Goal: Task Accomplishment & Management: Manage account settings

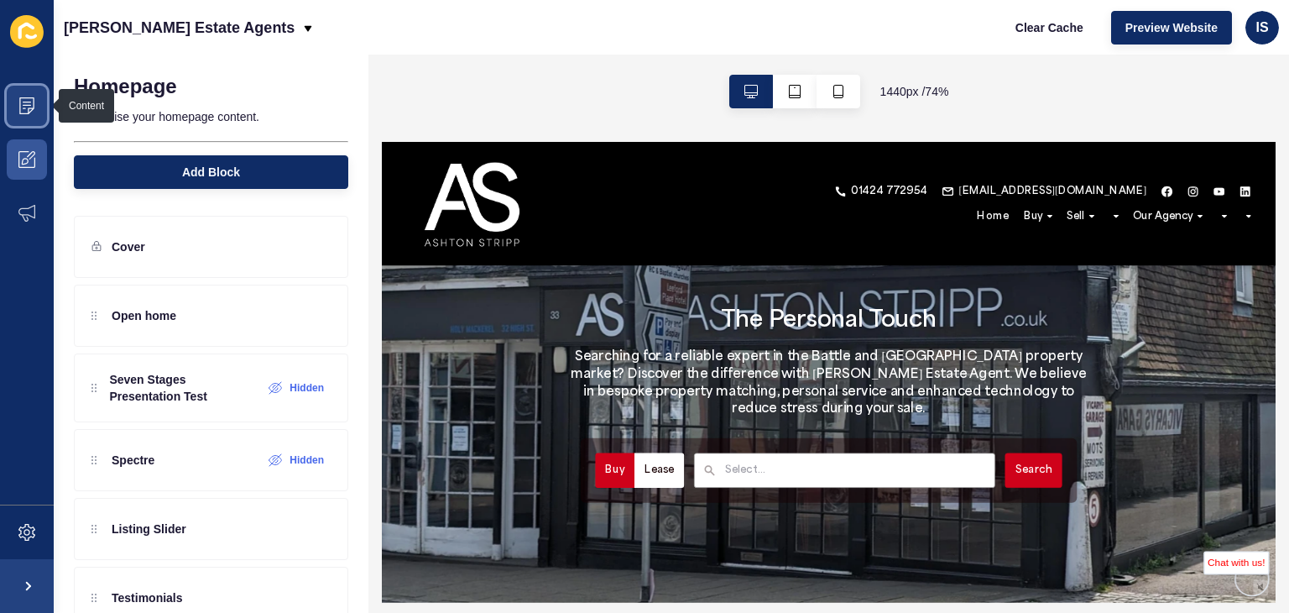
click at [28, 104] on icon at bounding box center [26, 105] width 17 height 17
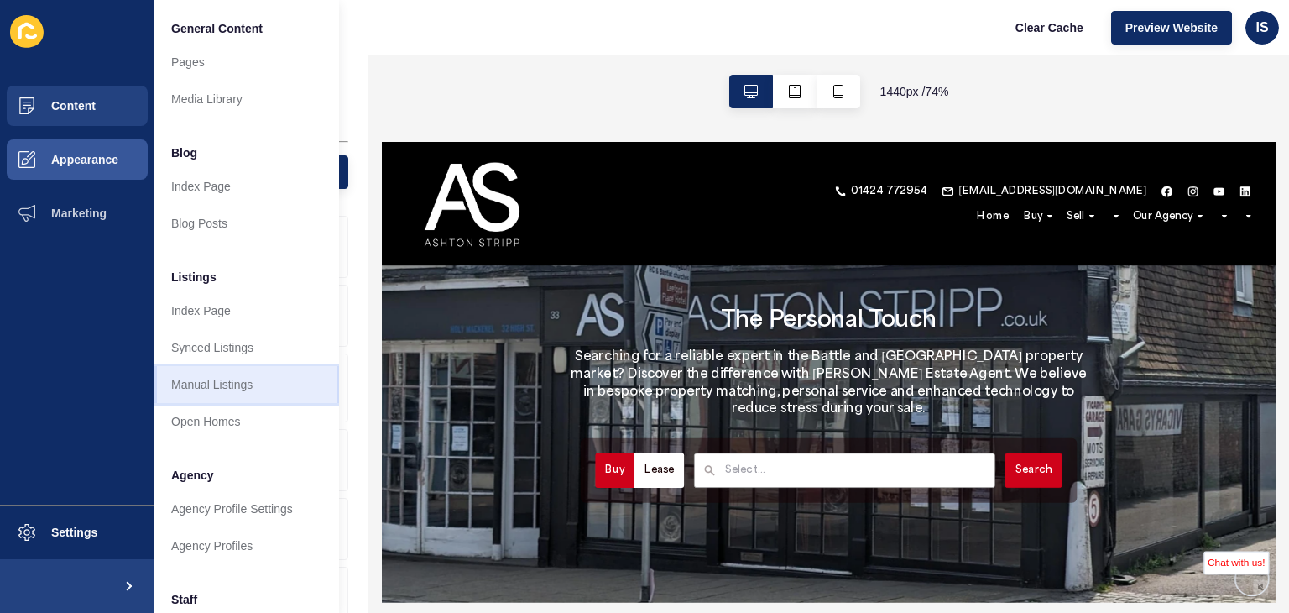
click at [206, 374] on link "Manual Listings" at bounding box center [246, 384] width 185 height 37
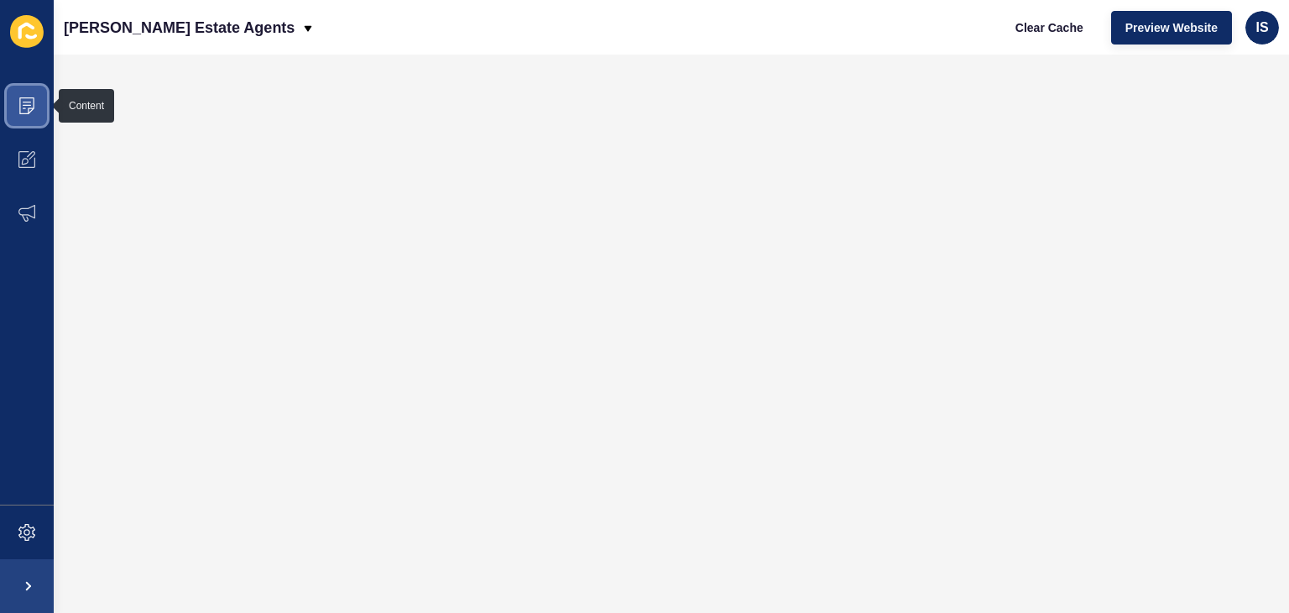
click at [39, 101] on span at bounding box center [27, 106] width 54 height 54
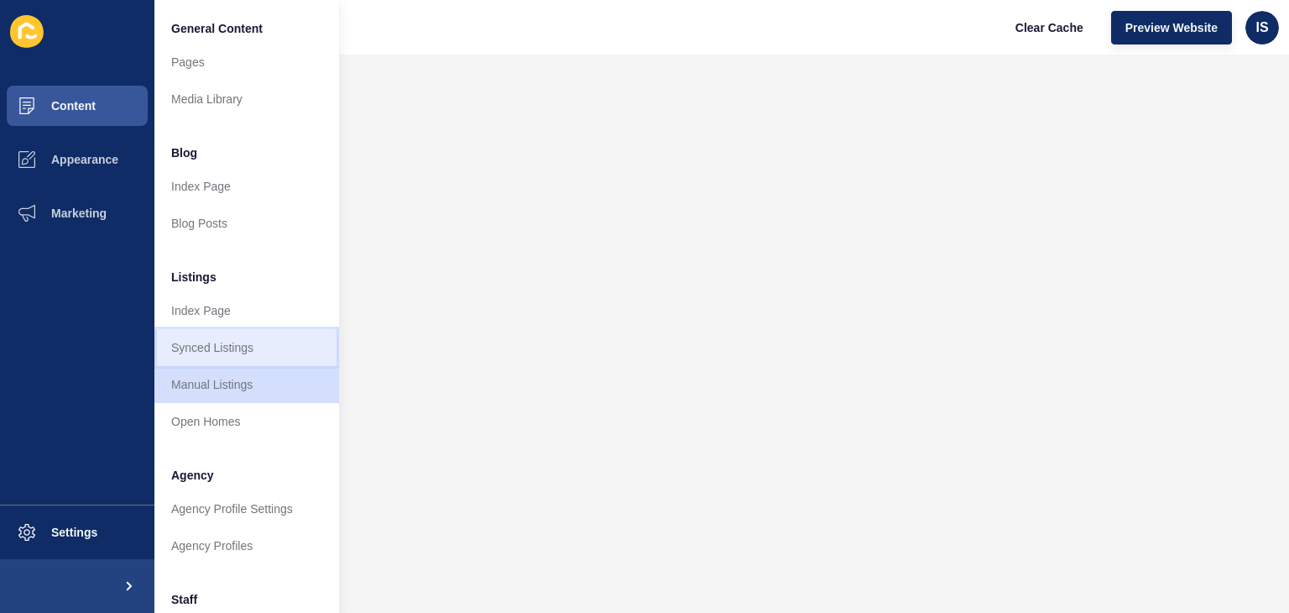
click at [266, 347] on link "Synced Listings" at bounding box center [246, 347] width 185 height 37
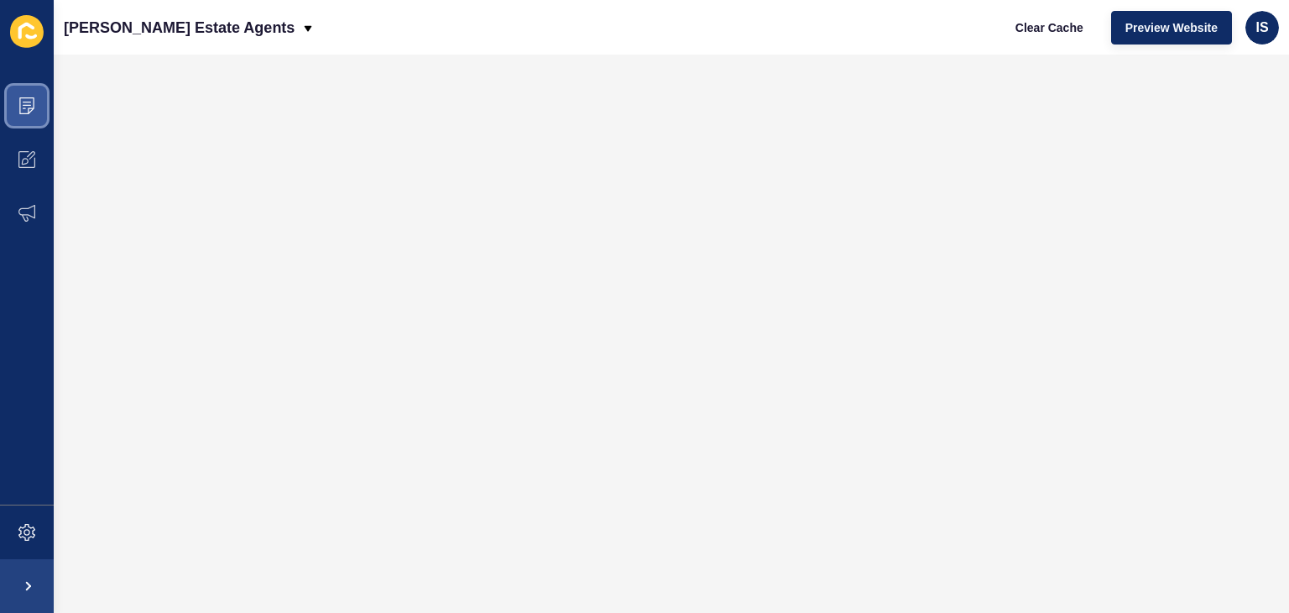
click at [42, 102] on span at bounding box center [27, 106] width 54 height 54
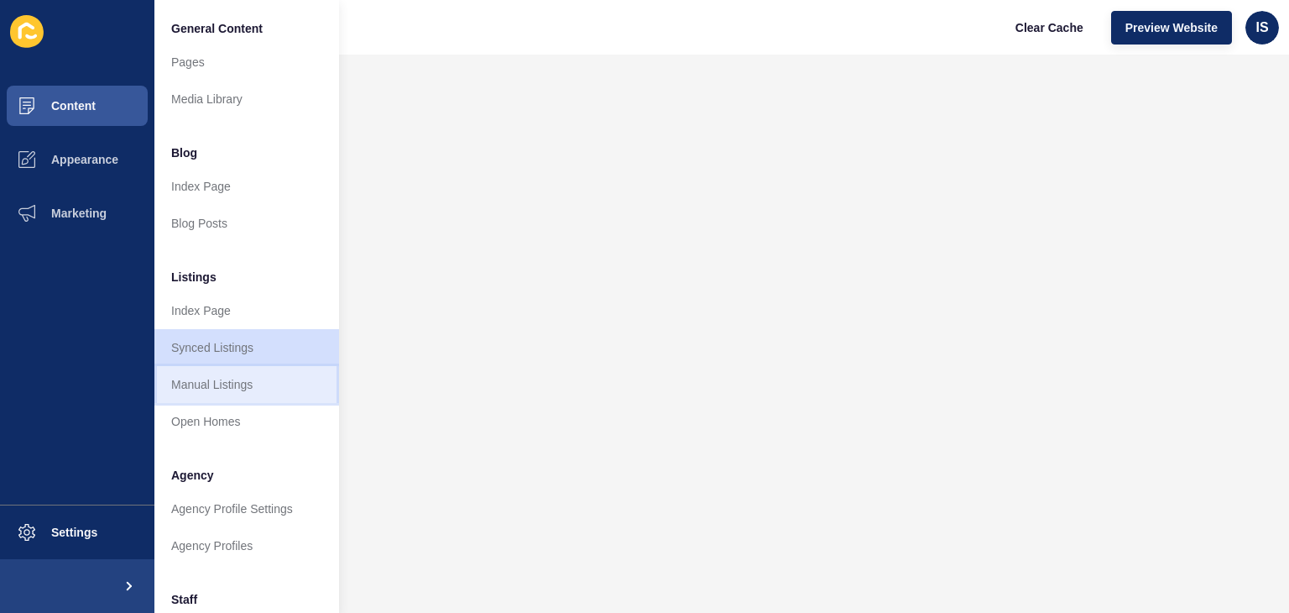
click at [240, 378] on link "Manual Listings" at bounding box center [246, 384] width 185 height 37
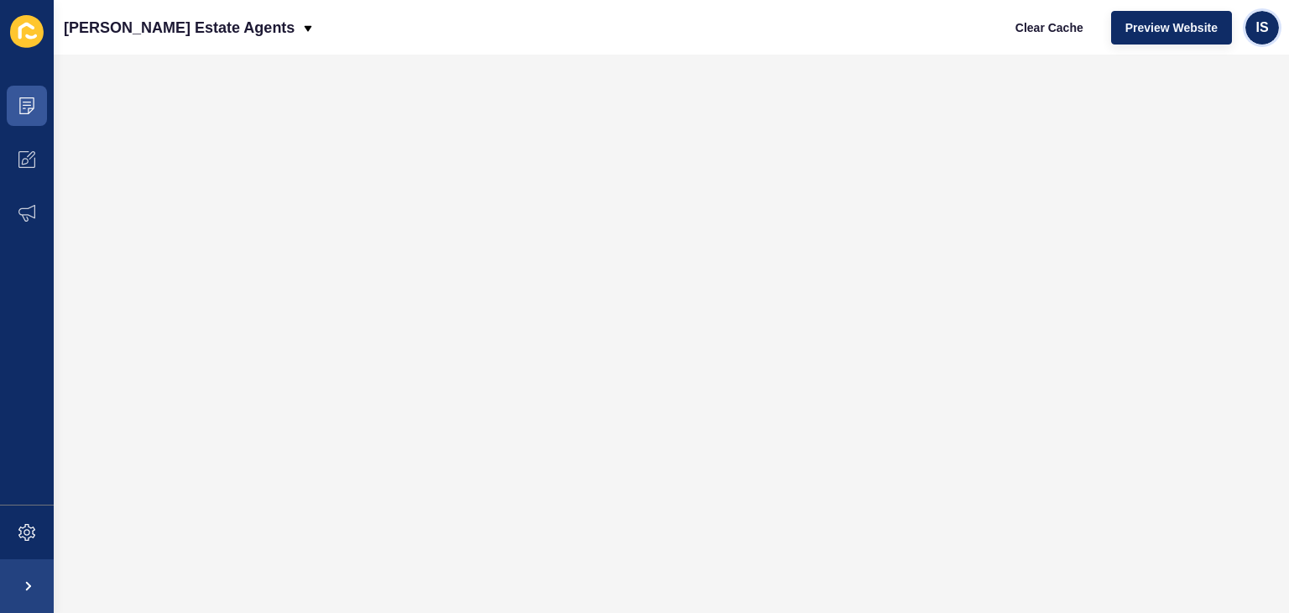
click at [1265, 28] on span "IS" at bounding box center [1261, 27] width 13 height 17
click at [1223, 71] on link "Info [PERSON_NAME]" at bounding box center [1234, 66] width 146 height 37
click at [1269, 36] on div "IS" at bounding box center [1262, 28] width 34 height 34
click at [1244, 68] on link "Info [PERSON_NAME]" at bounding box center [1234, 66] width 146 height 37
click at [15, 581] on span at bounding box center [27, 586] width 54 height 54
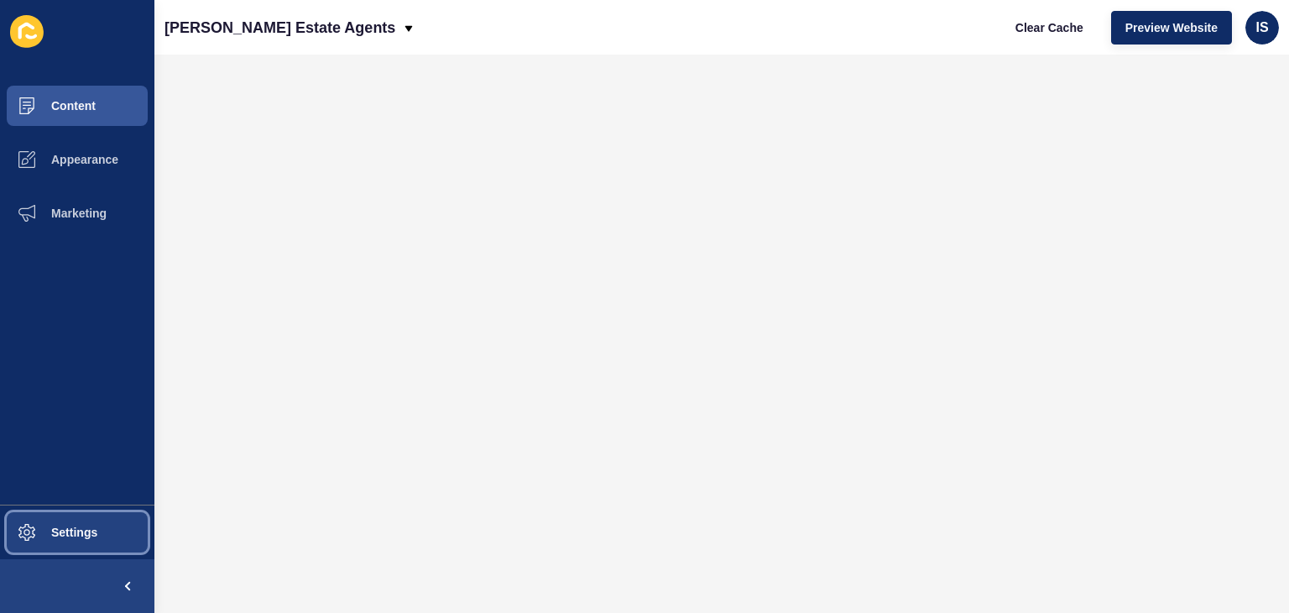
click at [54, 540] on button "Settings" at bounding box center [77, 532] width 154 height 54
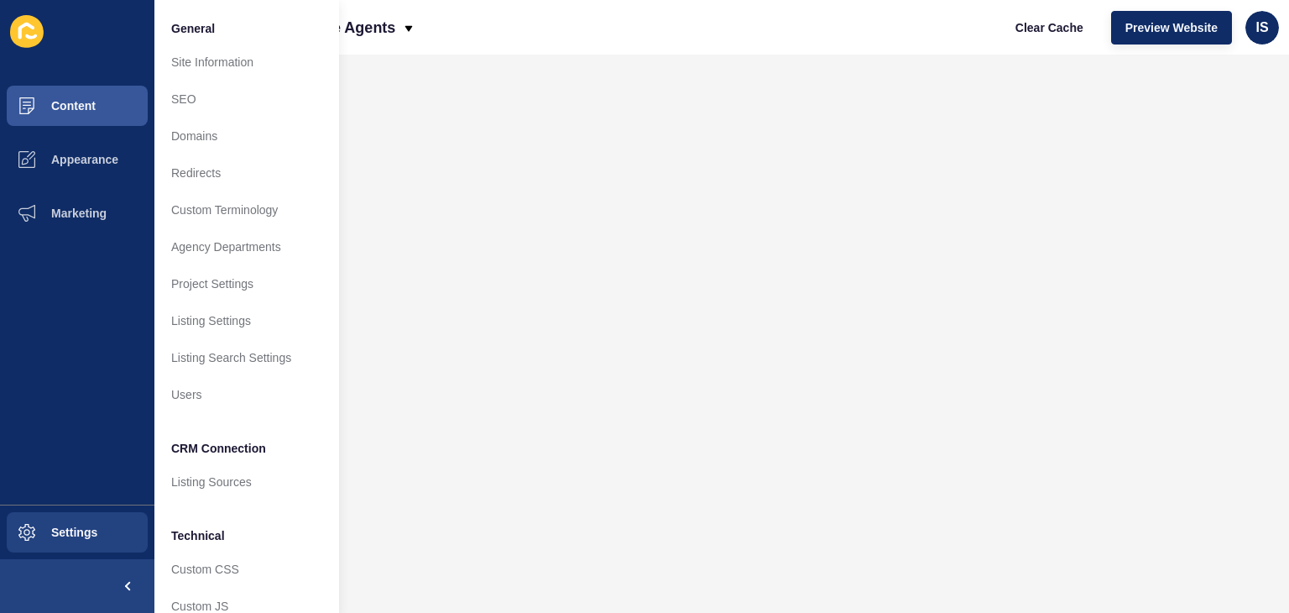
click at [643, 48] on div "[PERSON_NAME] Estate Agents Clear Cache Preview Website IS" at bounding box center [721, 27] width 1134 height 55
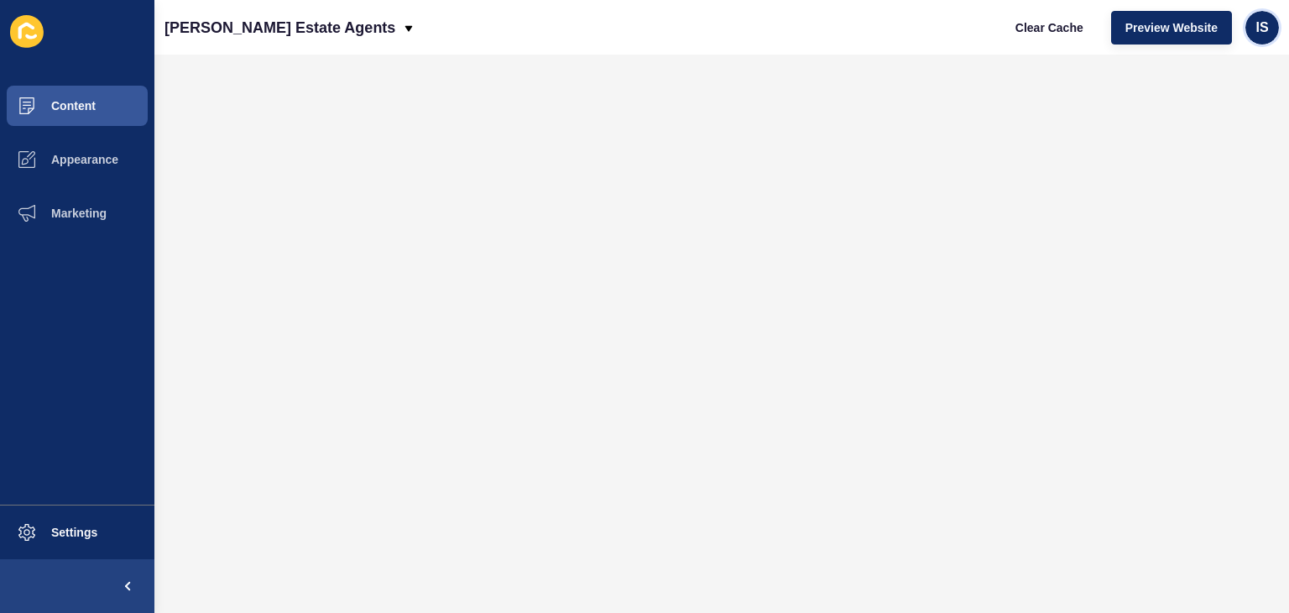
click at [1261, 25] on span "IS" at bounding box center [1261, 27] width 13 height 17
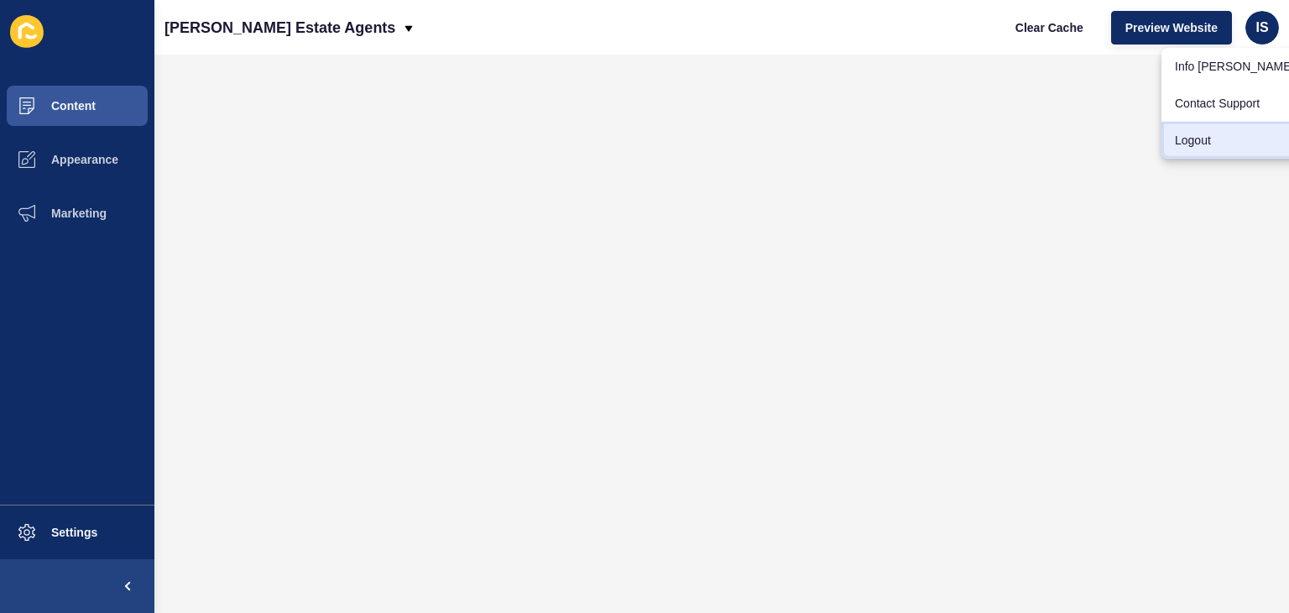
click at [1195, 132] on link "Logout" at bounding box center [1234, 140] width 146 height 37
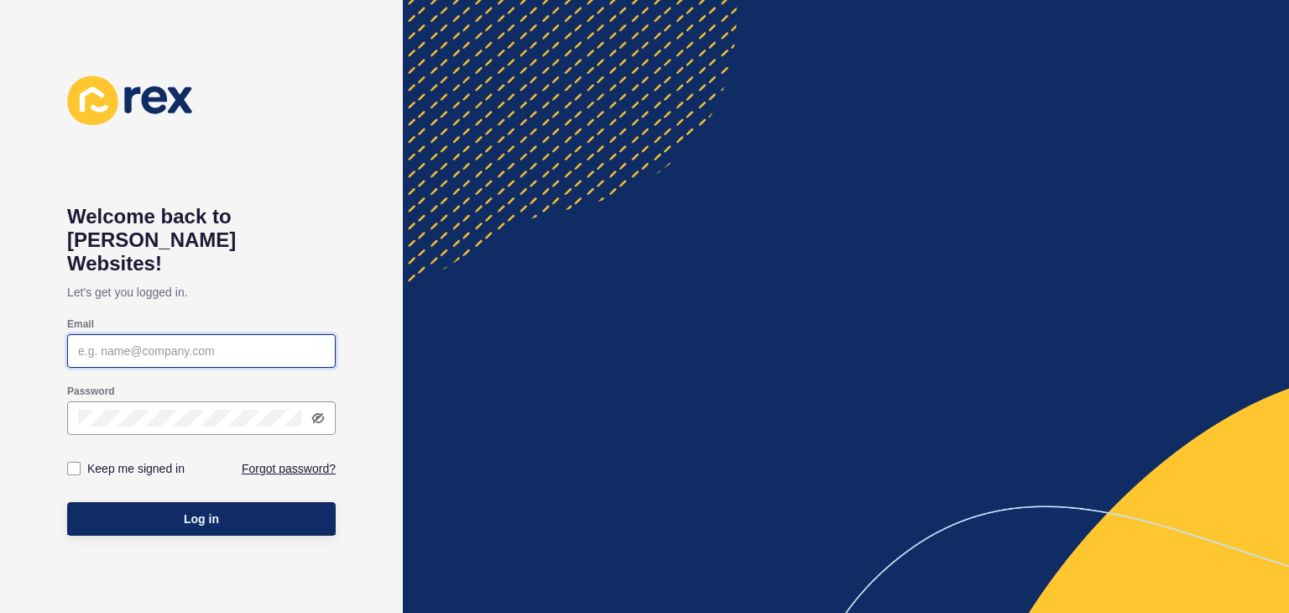
type input "[EMAIL_ADDRESS][DOMAIN_NAME]"
click at [315, 411] on icon at bounding box center [317, 417] width 13 height 13
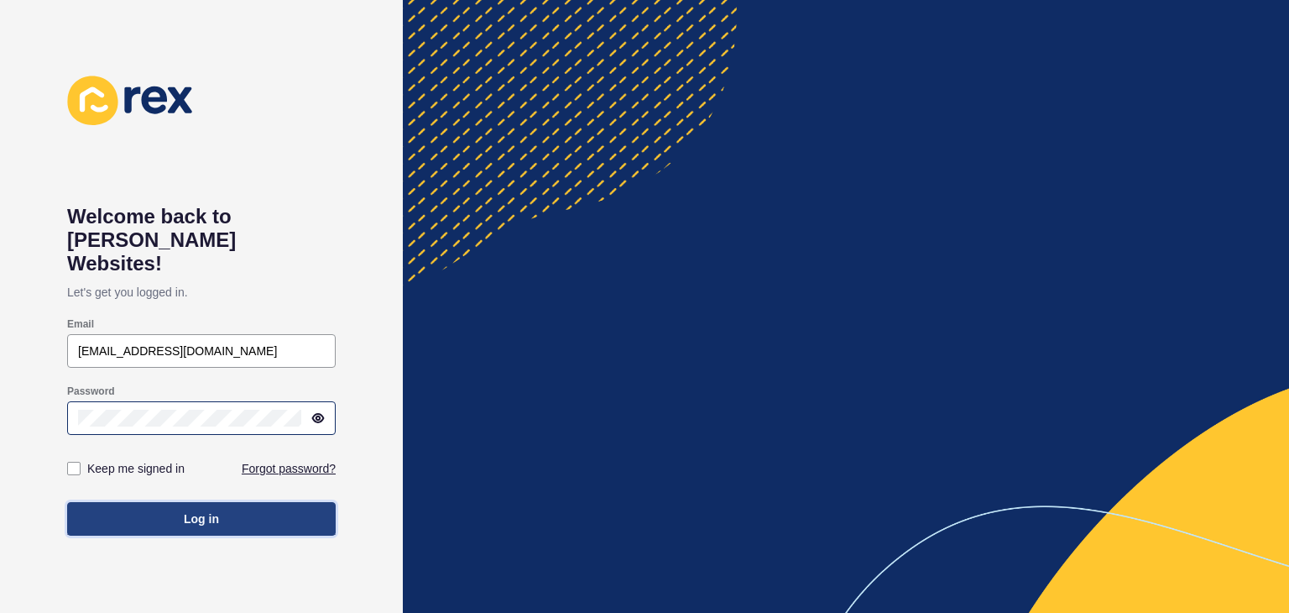
click at [218, 510] on span "Log in" at bounding box center [201, 518] width 35 height 17
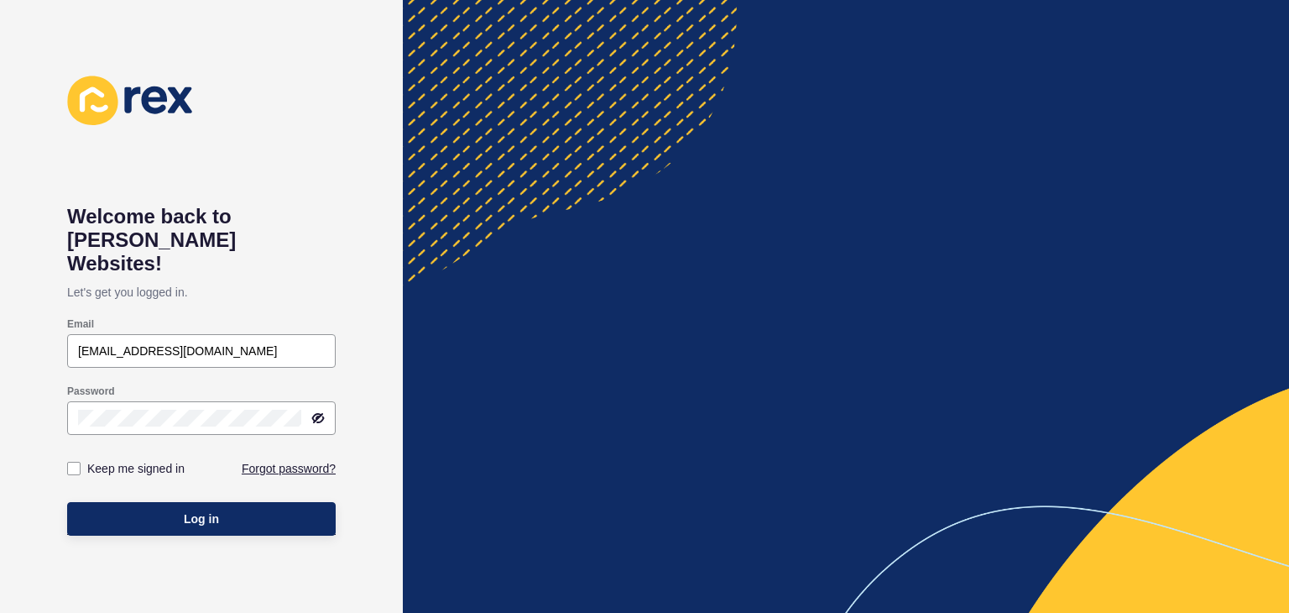
click at [321, 411] on icon at bounding box center [317, 417] width 13 height 13
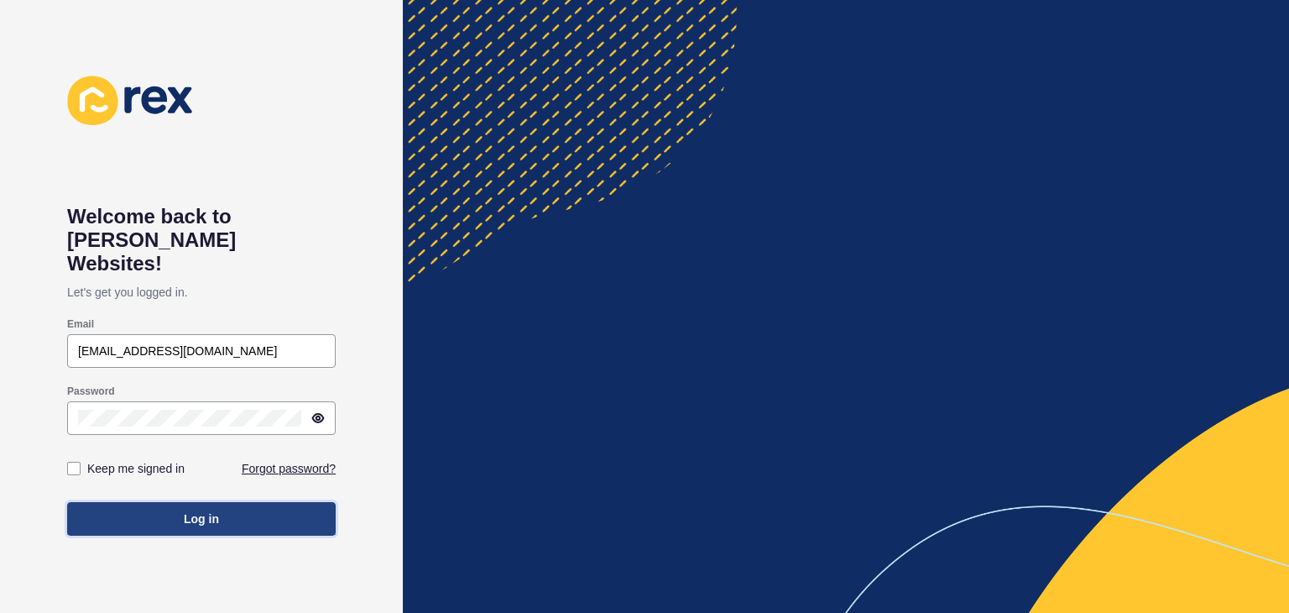
click at [278, 502] on button "Log in" at bounding box center [201, 519] width 269 height 34
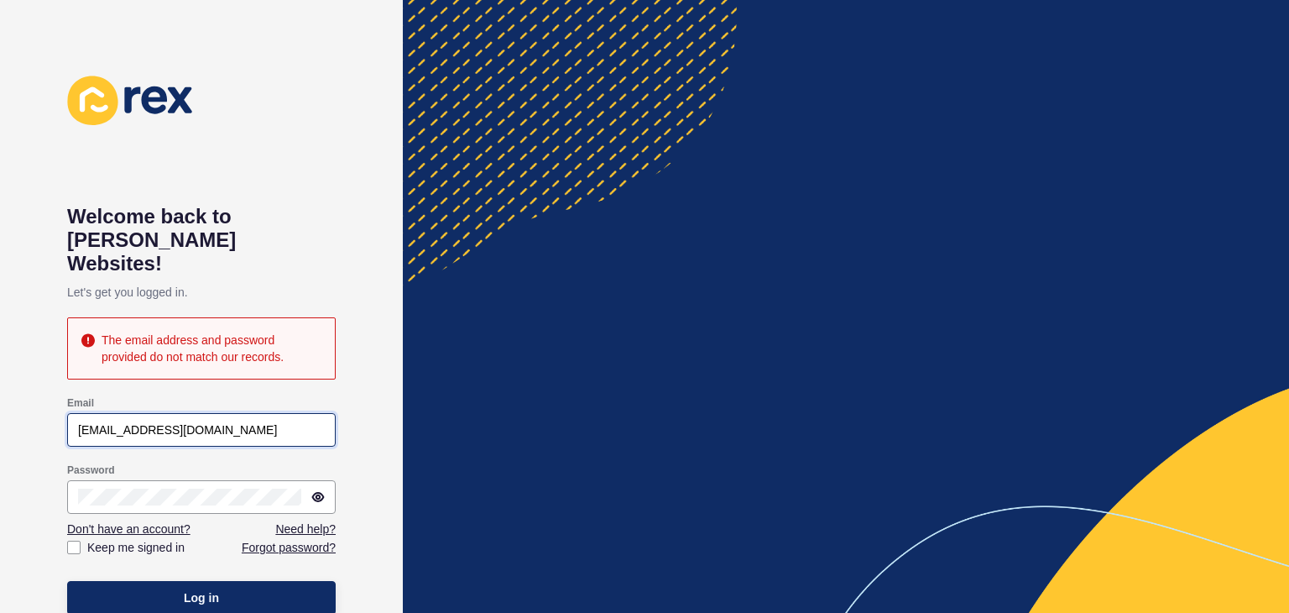
click at [298, 421] on input "paulstripp17@gmail.com" at bounding box center [201, 429] width 247 height 17
type input "[EMAIL_ADDRESS][DOMAIN_NAME]"
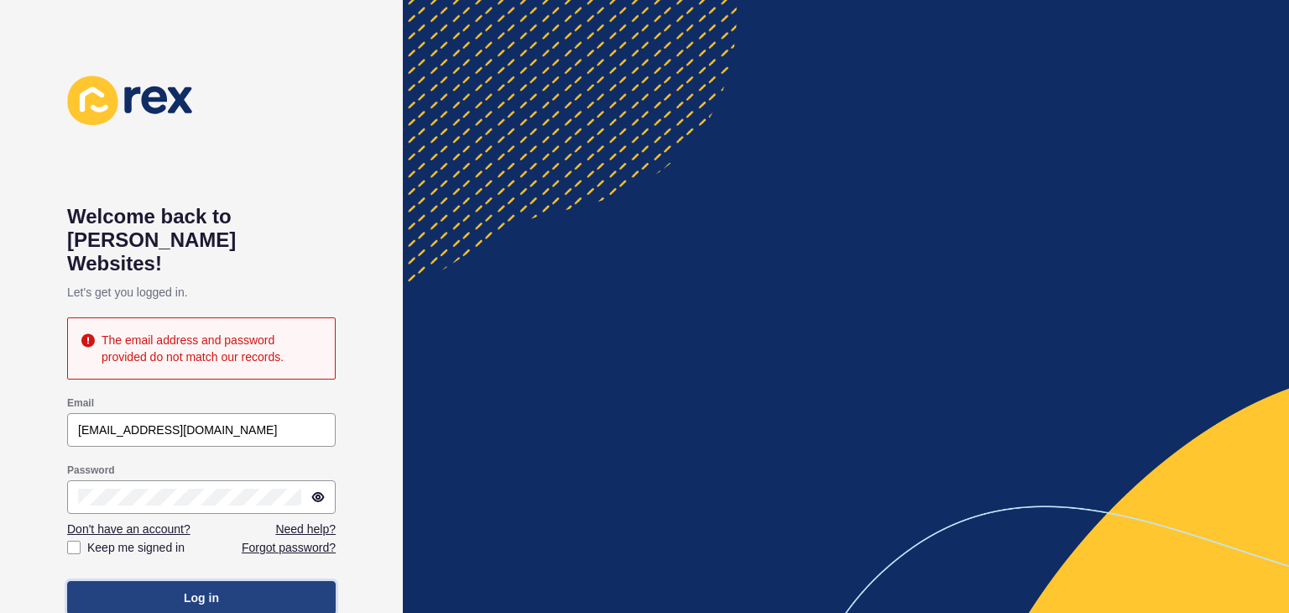
click at [248, 581] on button "Log in" at bounding box center [201, 598] width 269 height 34
click at [383, 429] on div "Welcome back to Rex Websites! Let's get you logged in. The email address and pa…" at bounding box center [201, 306] width 403 height 613
click at [259, 521] on div "Don't have an account? Need help?" at bounding box center [201, 528] width 269 height 17
click at [263, 522] on div "Don't have an account? Need help?" at bounding box center [201, 528] width 269 height 17
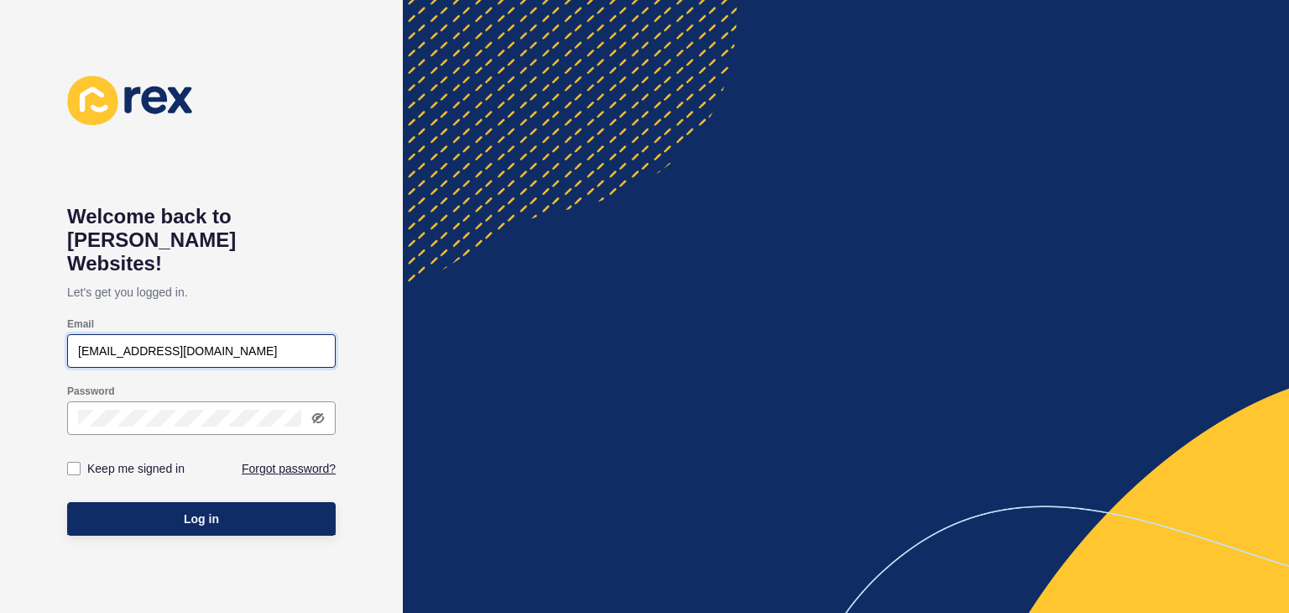
click at [222, 342] on input "paulstripp17@gmail.com" at bounding box center [201, 350] width 247 height 17
type input "[EMAIL_ADDRESS][DOMAIN_NAME]"
click at [313, 411] on icon at bounding box center [317, 417] width 13 height 13
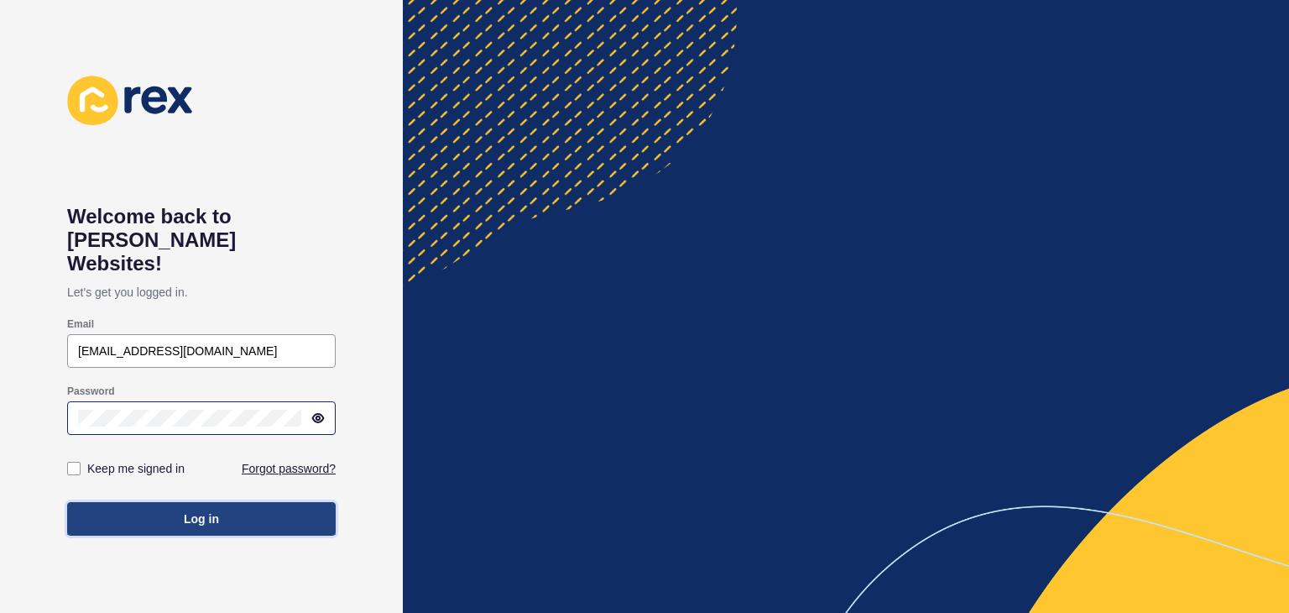
click at [234, 505] on button "Log in" at bounding box center [201, 519] width 269 height 34
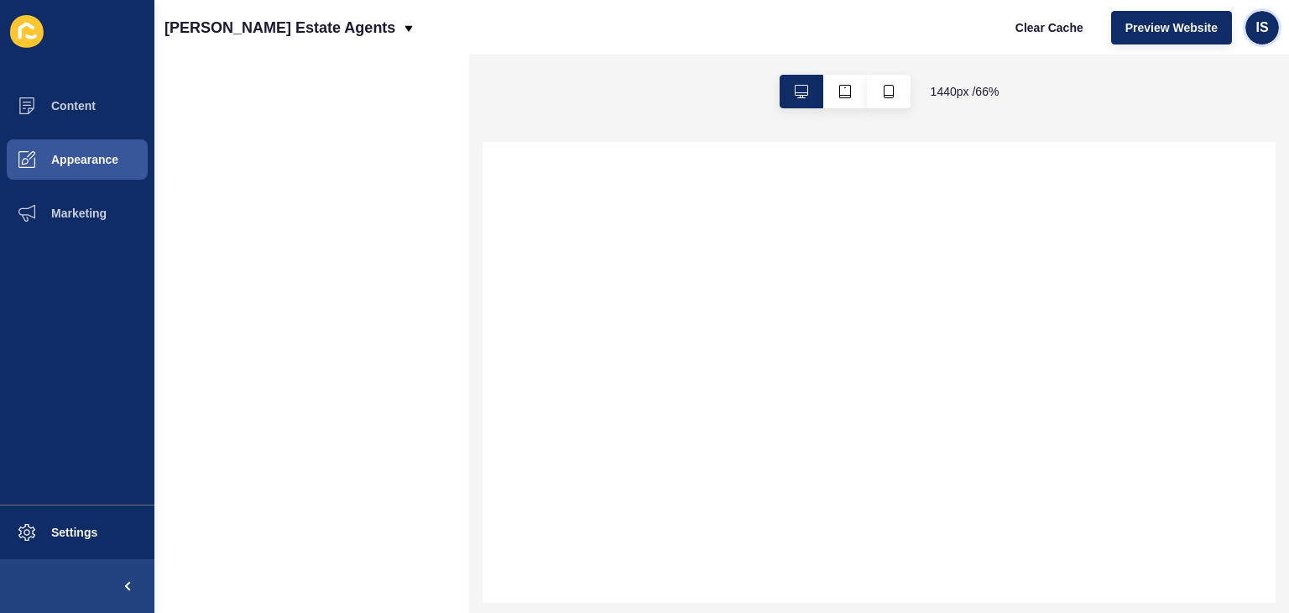
click at [1269, 29] on div "IS" at bounding box center [1262, 28] width 34 height 34
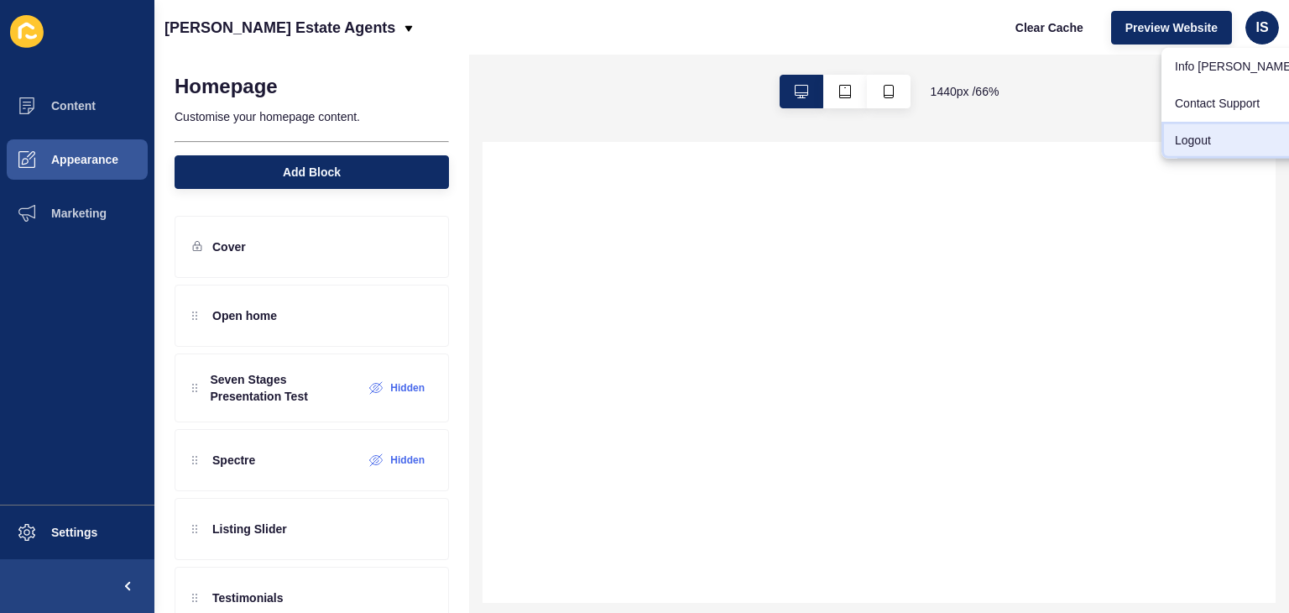
click at [1200, 142] on link "Logout" at bounding box center [1234, 140] width 146 height 37
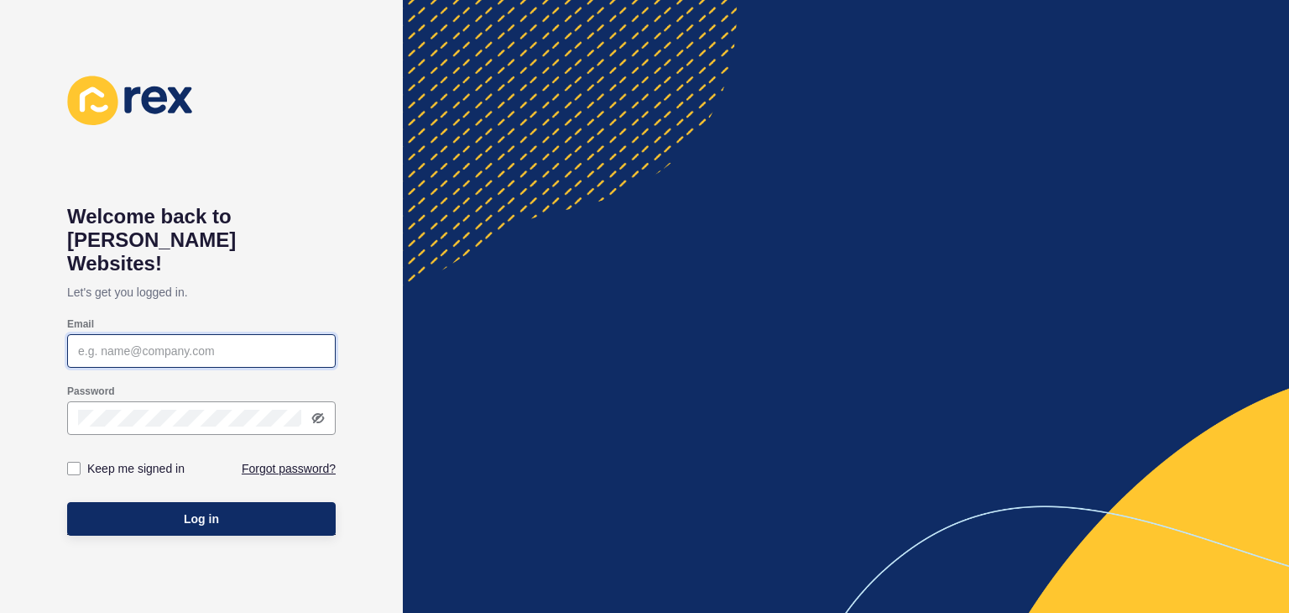
type input "[EMAIL_ADDRESS][DOMAIN_NAME]"
click at [321, 411] on icon at bounding box center [317, 417] width 13 height 13
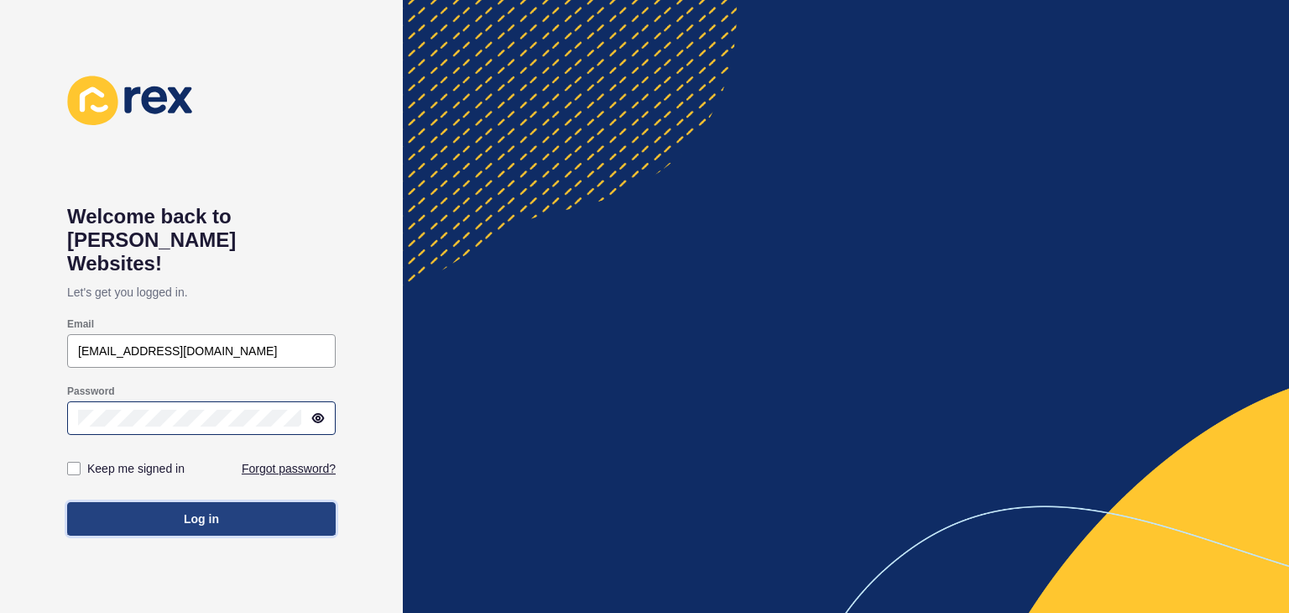
click at [269, 502] on button "Log in" at bounding box center [201, 519] width 269 height 34
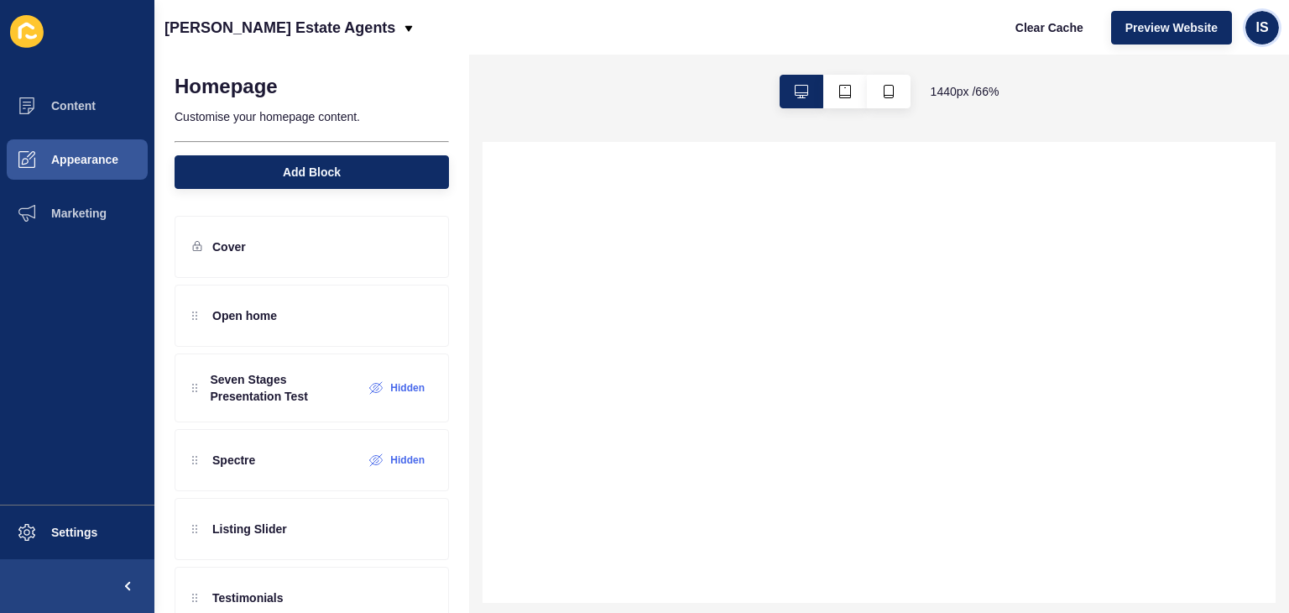
click at [1264, 22] on span "IS" at bounding box center [1261, 27] width 13 height 17
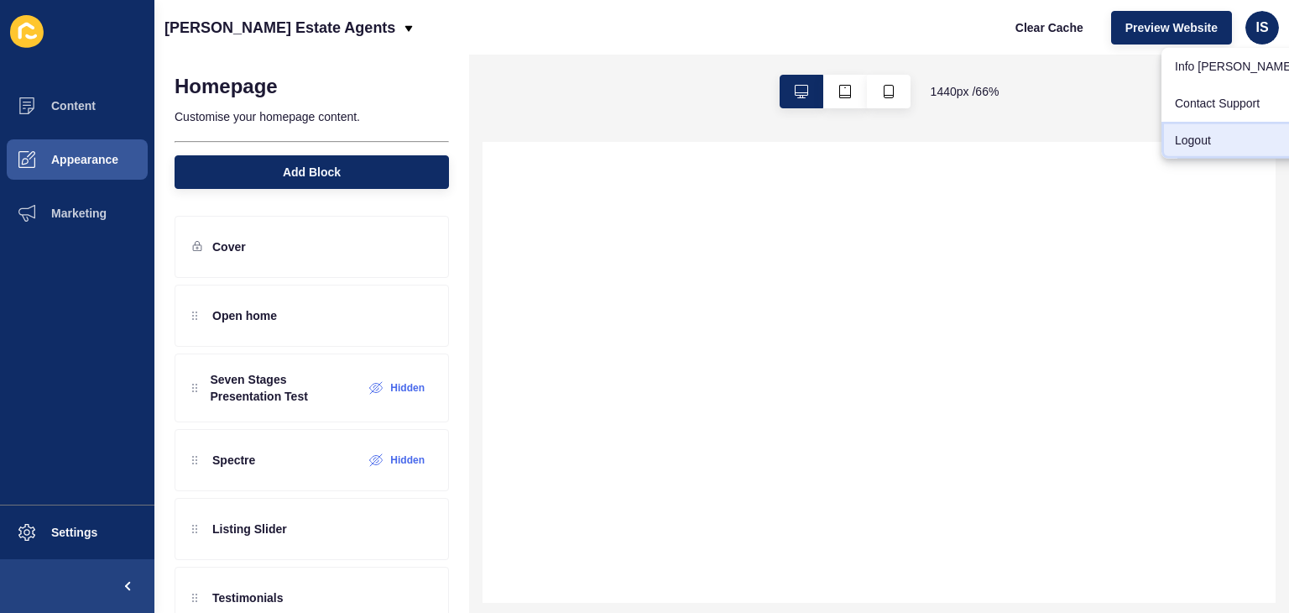
click at [1202, 143] on link "Logout" at bounding box center [1234, 140] width 146 height 37
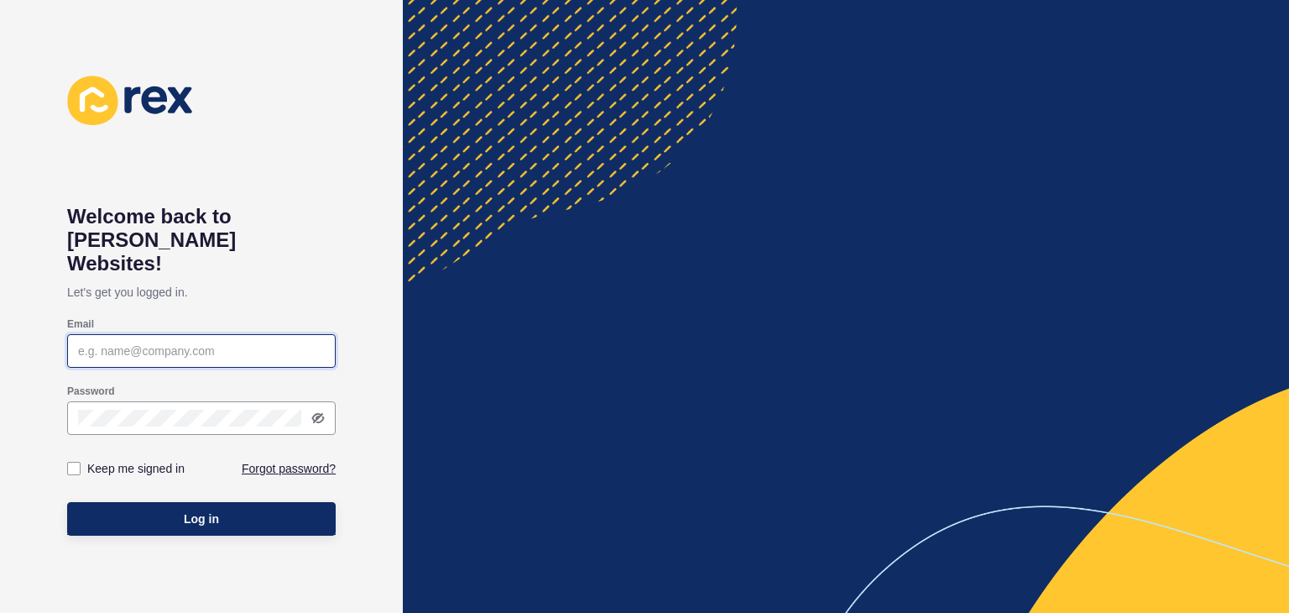
type input "[EMAIL_ADDRESS][DOMAIN_NAME]"
click at [319, 411] on icon at bounding box center [317, 417] width 13 height 13
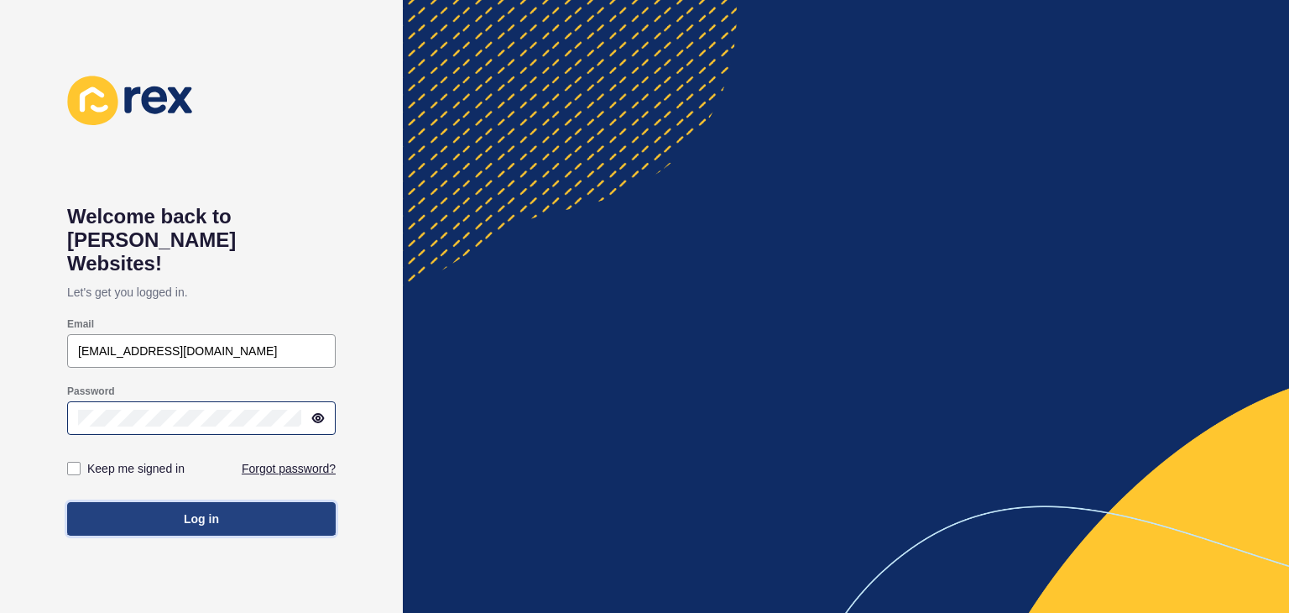
click at [233, 502] on button "Log in" at bounding box center [201, 519] width 269 height 34
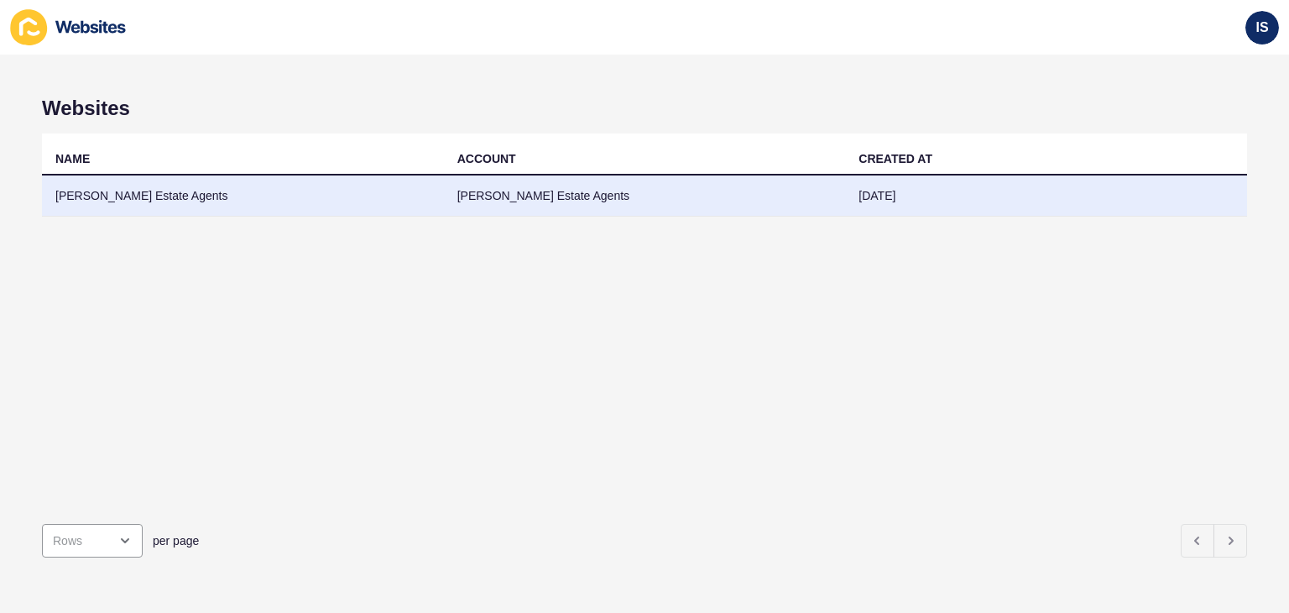
click at [207, 198] on td "[PERSON_NAME] Estate Agents" at bounding box center [243, 195] width 402 height 41
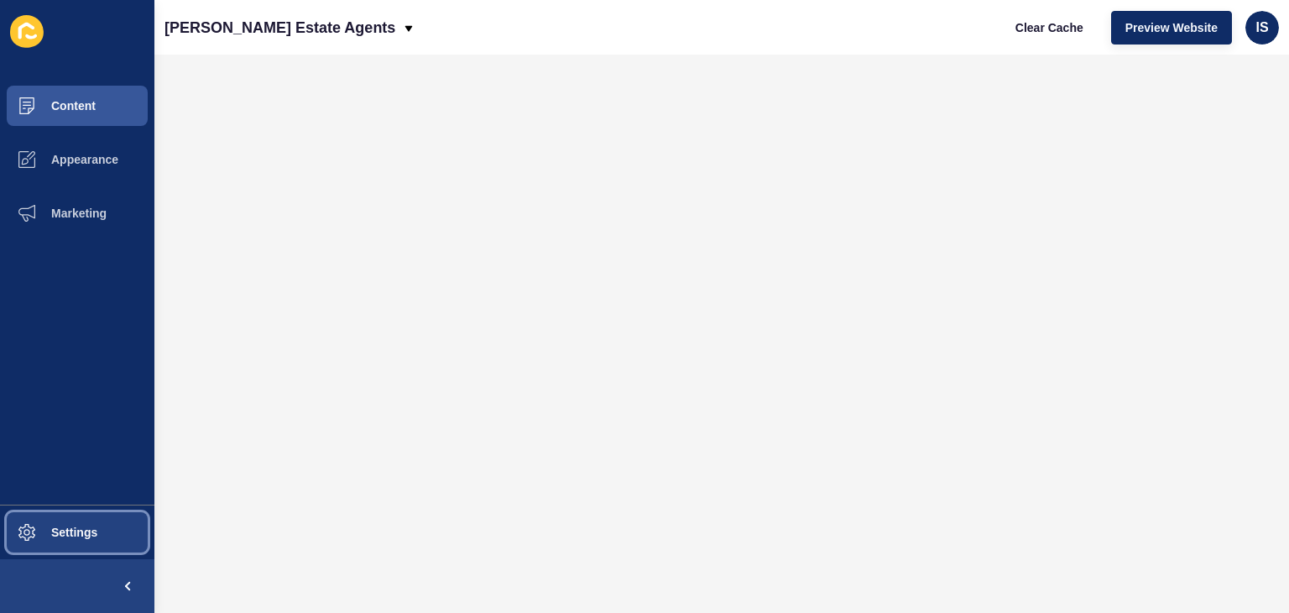
click at [69, 523] on button "Settings" at bounding box center [77, 532] width 154 height 54
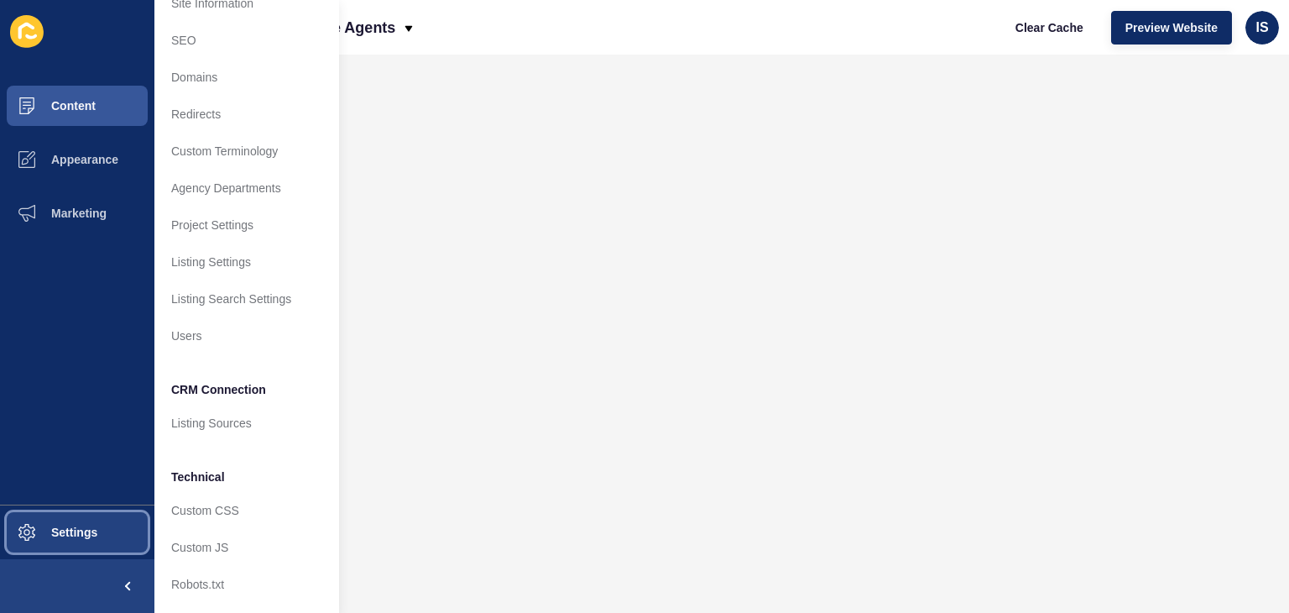
scroll to position [71, 0]
click at [1273, 34] on div "IS" at bounding box center [1262, 28] width 34 height 34
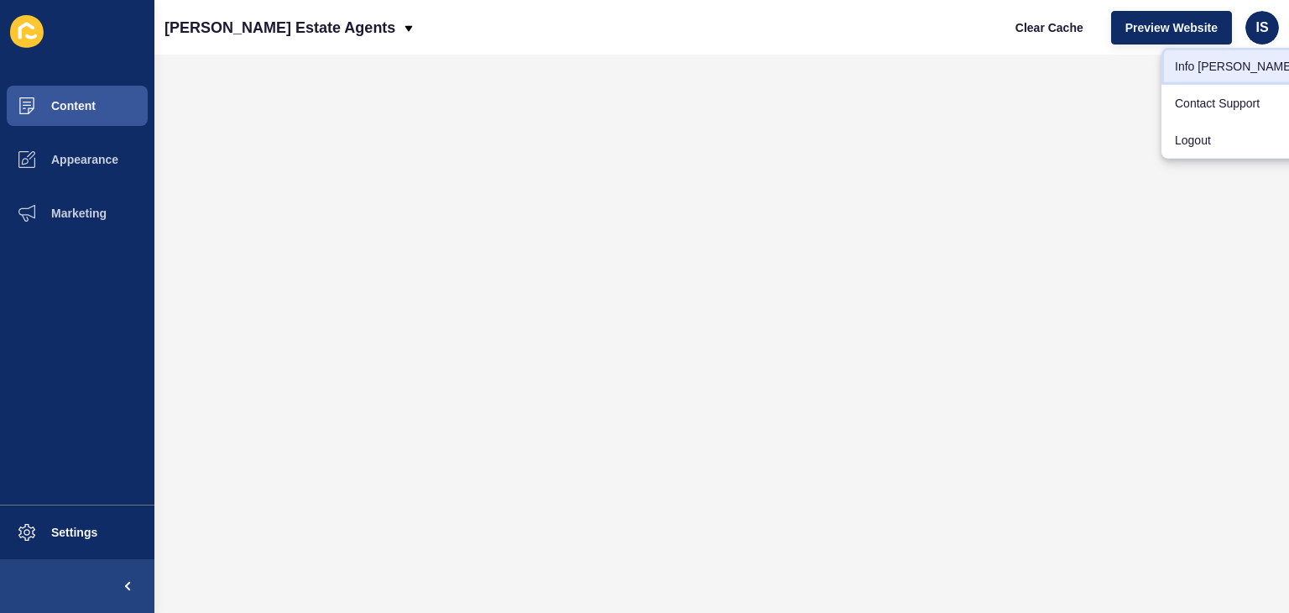
click at [1214, 71] on link "Info [PERSON_NAME]" at bounding box center [1234, 66] width 146 height 37
click at [1275, 36] on div "IS" at bounding box center [1262, 28] width 34 height 34
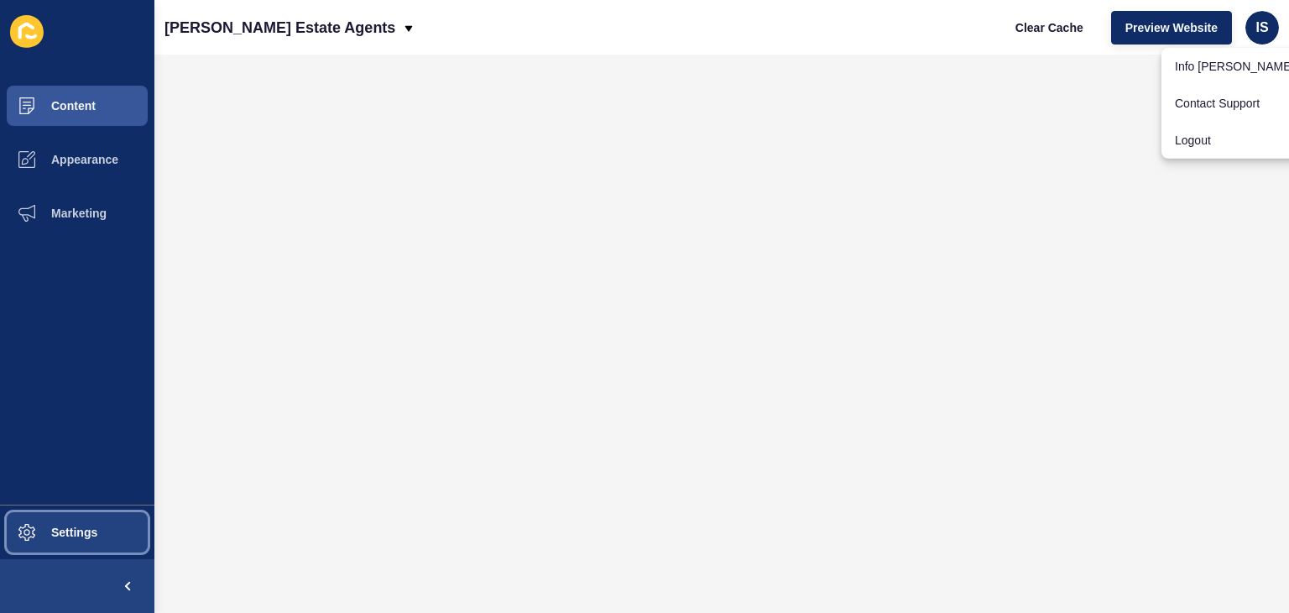
click at [37, 511] on span at bounding box center [27, 532] width 54 height 54
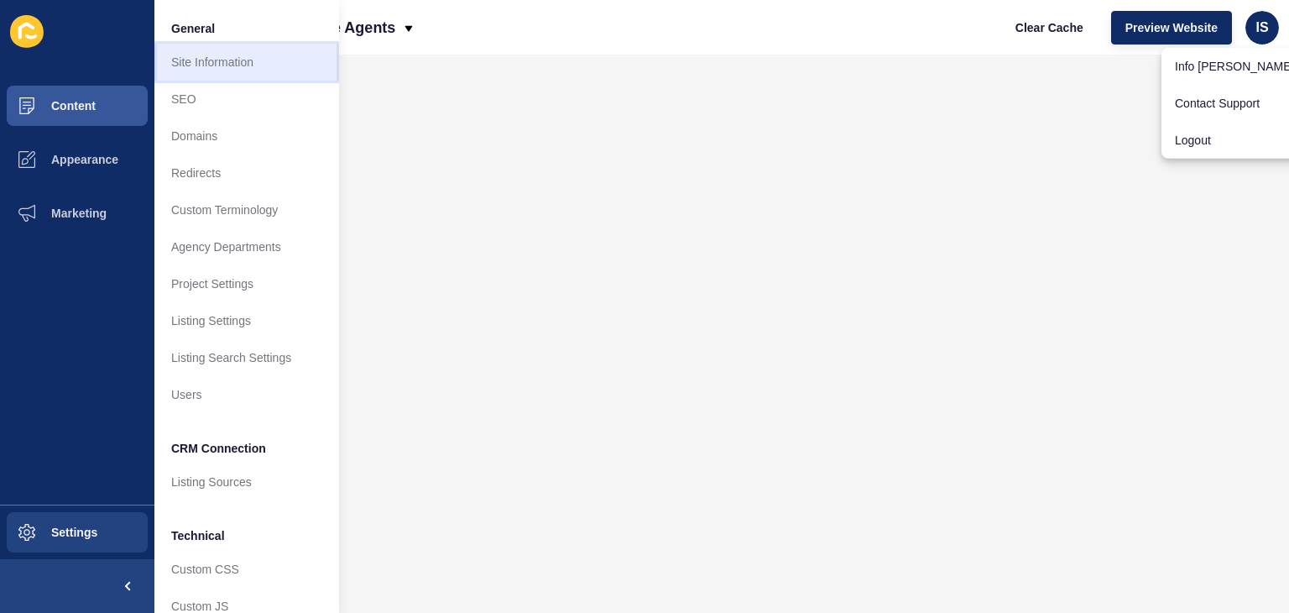
click at [246, 65] on link "Site Information" at bounding box center [246, 62] width 185 height 37
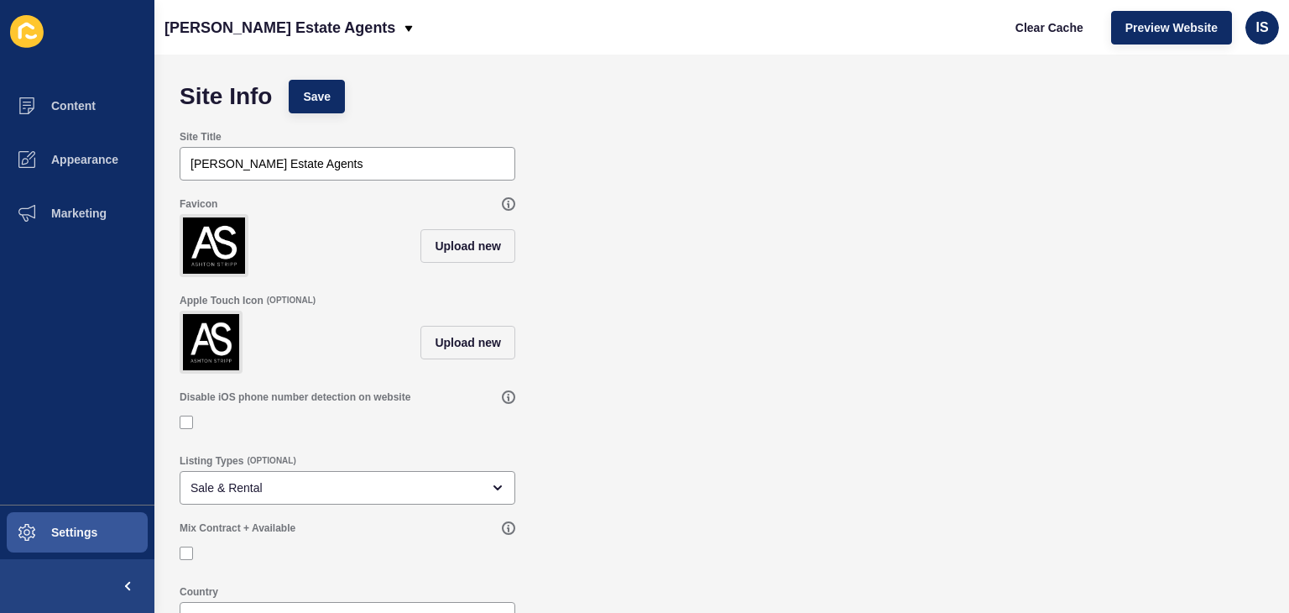
scroll to position [124, 0]
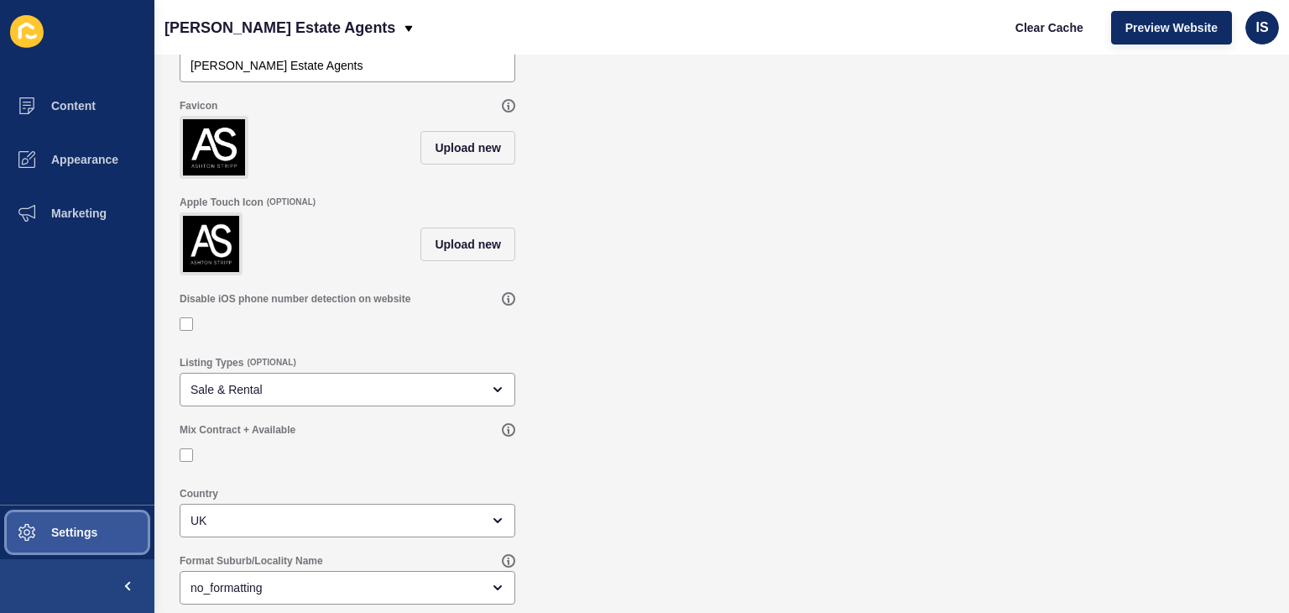
click at [54, 515] on button "Settings" at bounding box center [77, 532] width 154 height 54
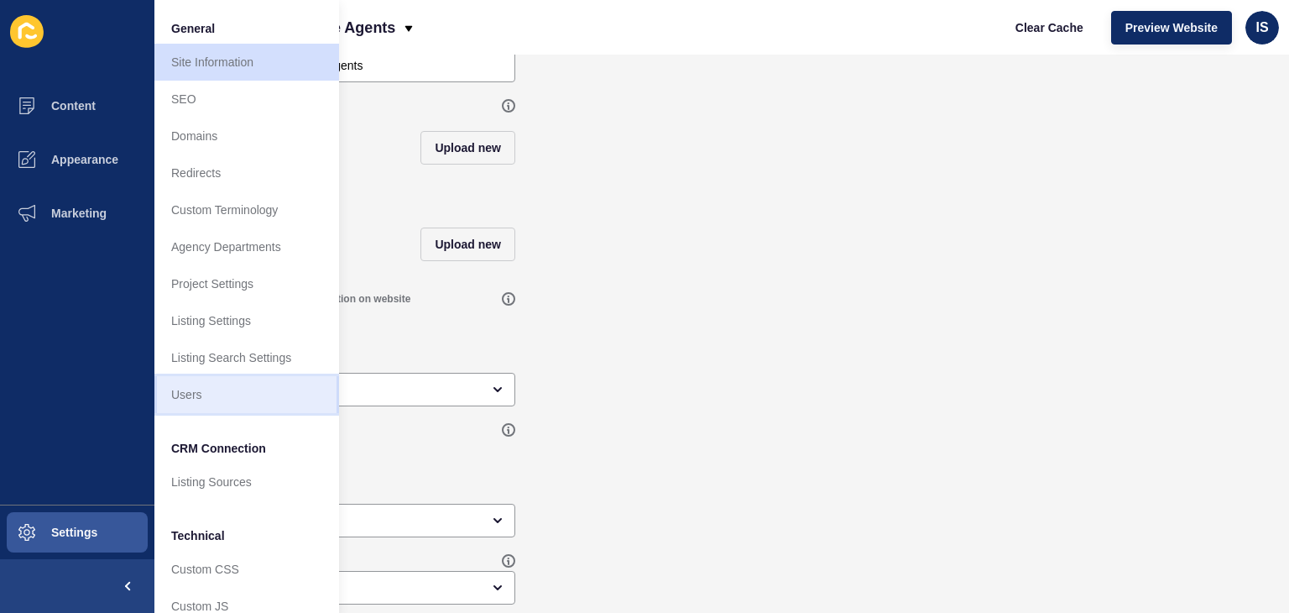
click at [238, 377] on link "Users" at bounding box center [246, 394] width 185 height 37
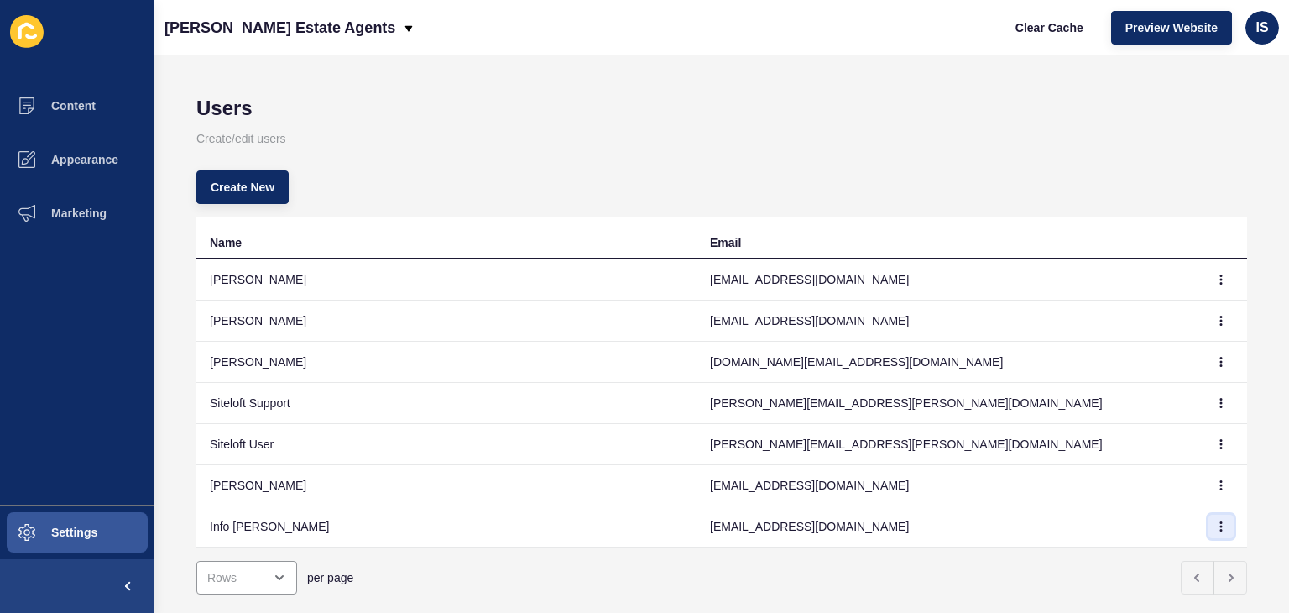
click at [1216, 518] on button "button" at bounding box center [1220, 525] width 25 height 23
click at [1124, 455] on link "Edit" at bounding box center [1161, 453] width 117 height 37
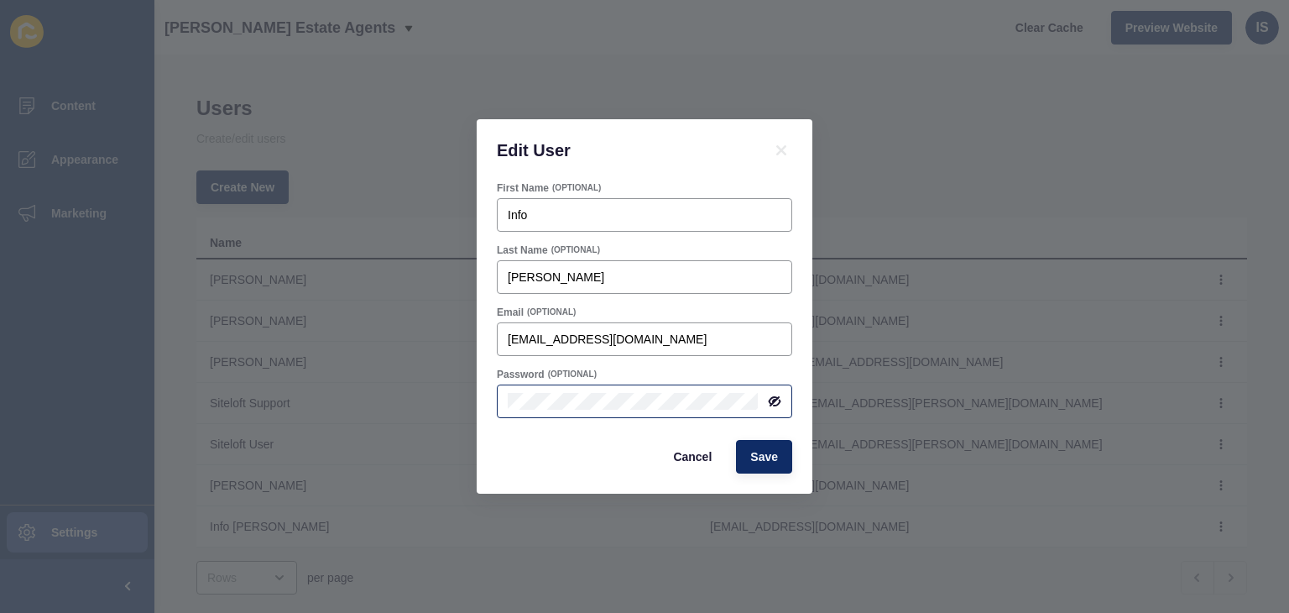
click at [766, 405] on div at bounding box center [769, 400] width 23 height 13
click at [774, 406] on icon at bounding box center [774, 400] width 13 height 13
click at [708, 451] on span "Cancel" at bounding box center [692, 456] width 39 height 17
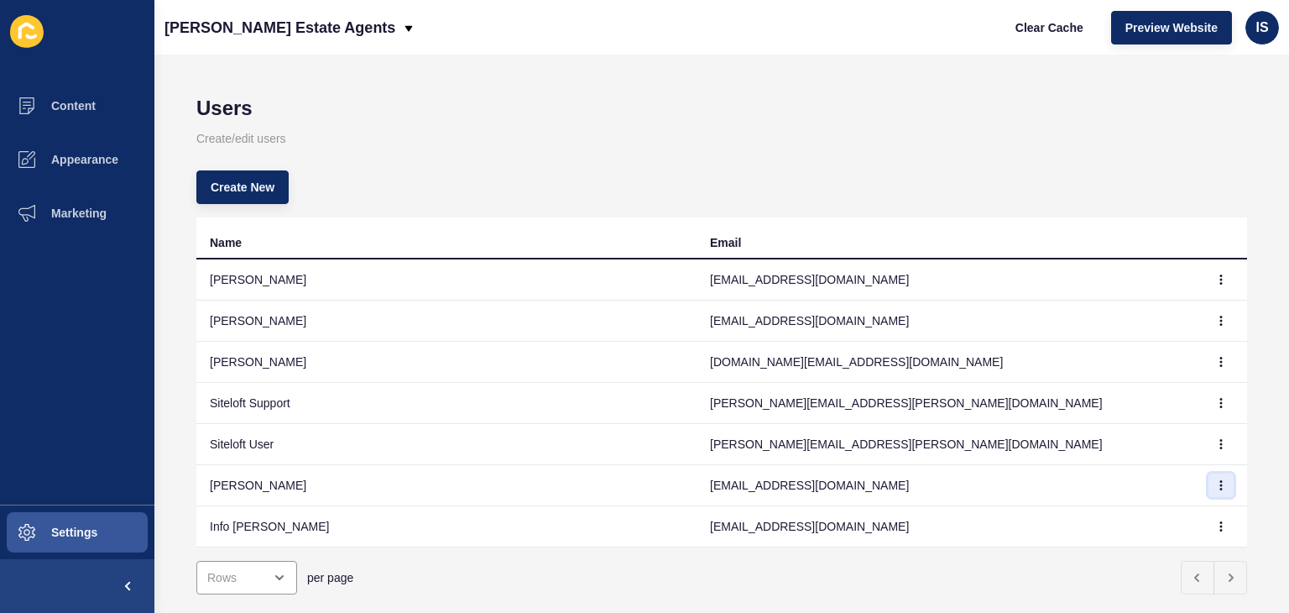
click at [1208, 474] on button "button" at bounding box center [1220, 484] width 25 height 23
click at [1139, 514] on link "Edit" at bounding box center [1161, 516] width 117 height 37
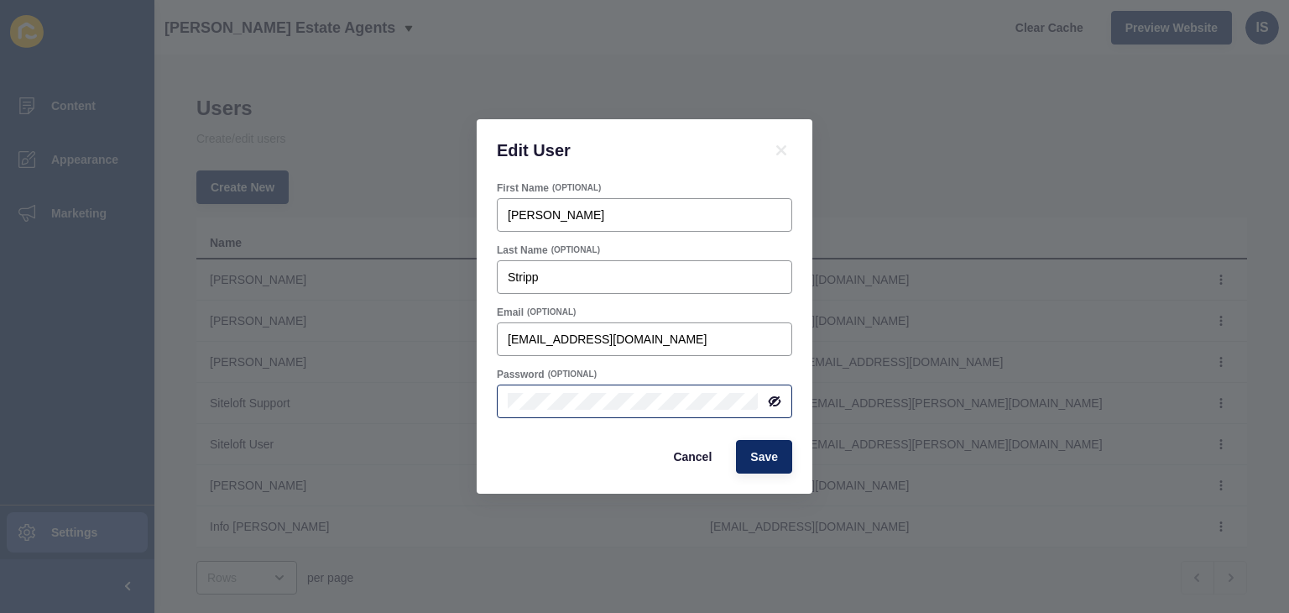
click at [774, 404] on icon at bounding box center [774, 400] width 13 height 13
click at [696, 451] on span "Cancel" at bounding box center [692, 456] width 39 height 17
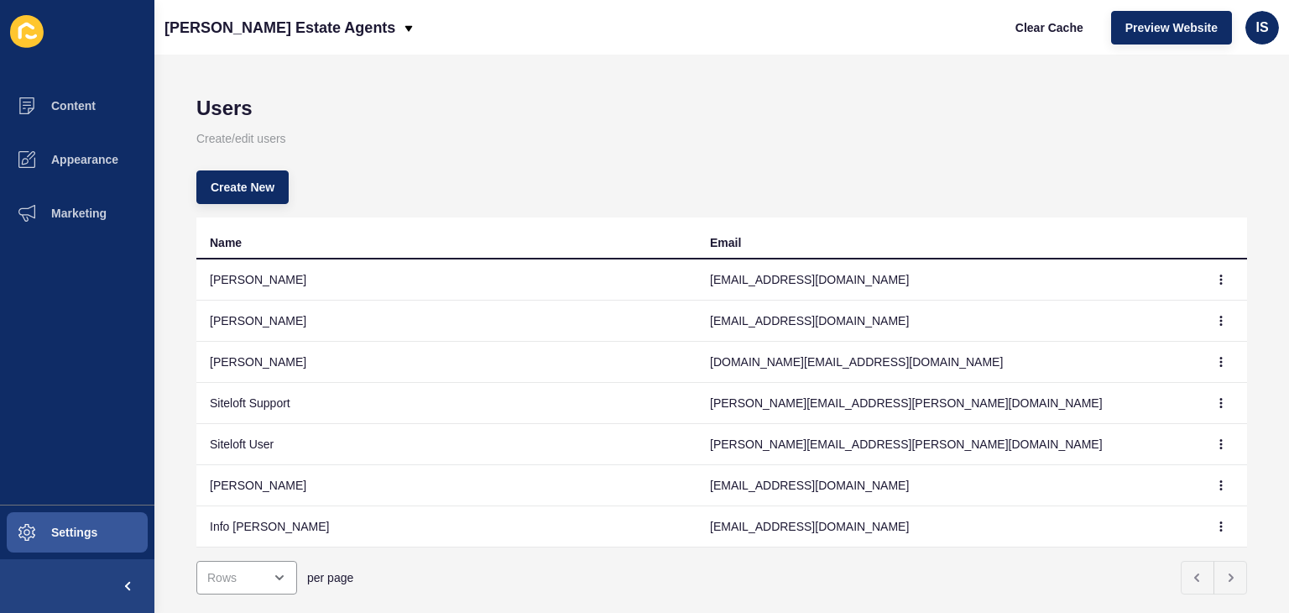
click at [1202, 540] on td at bounding box center [1222, 526] width 50 height 41
drag, startPoint x: 1202, startPoint y: 540, endPoint x: 1212, endPoint y: 528, distance: 15.6
click at [1216, 528] on icon "button" at bounding box center [1221, 526] width 10 height 10
click at [1123, 441] on link "Edit" at bounding box center [1161, 453] width 117 height 37
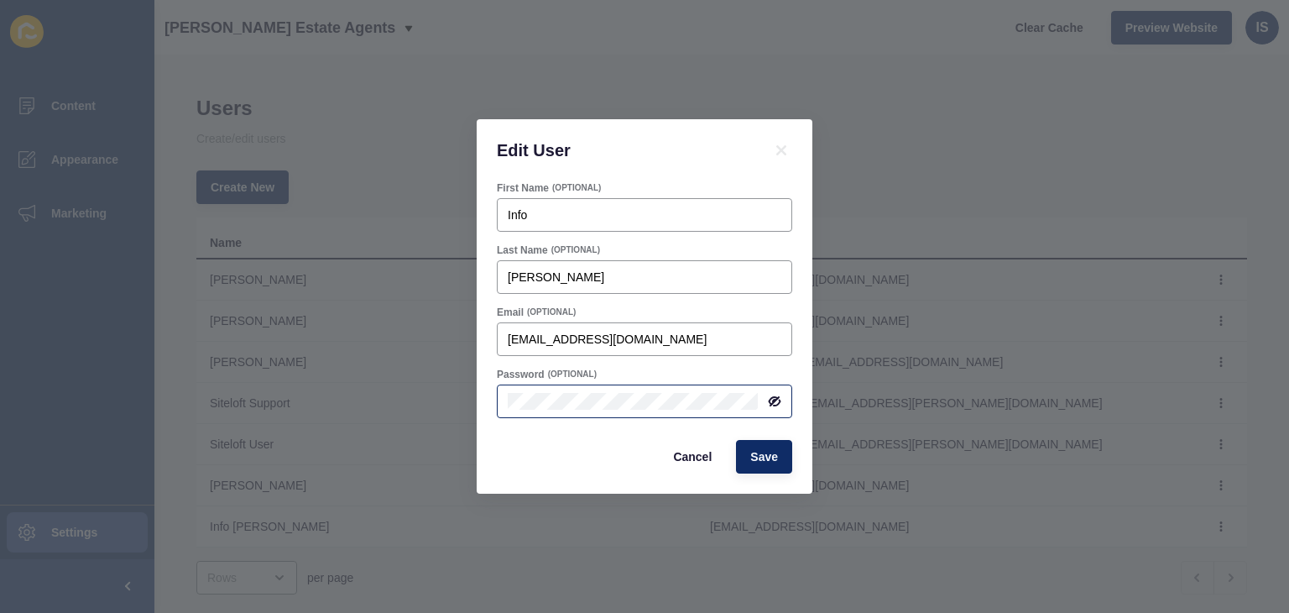
click at [779, 395] on icon at bounding box center [774, 400] width 13 height 13
click at [687, 458] on span "Cancel" at bounding box center [692, 456] width 39 height 17
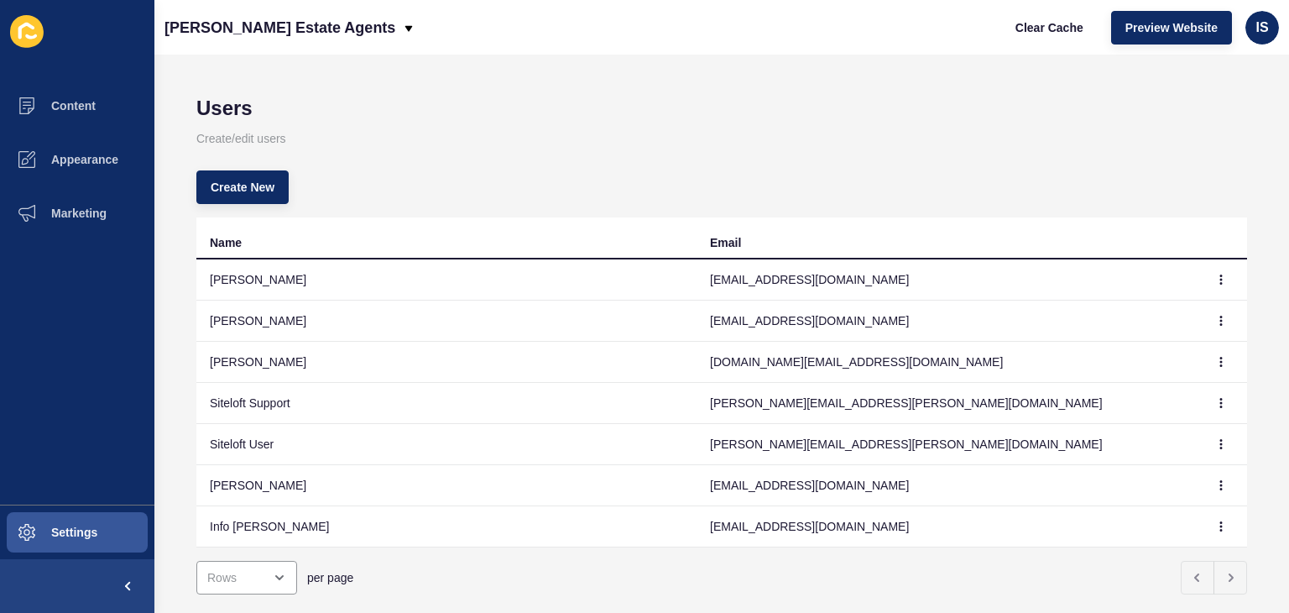
click at [245, 478] on td "[PERSON_NAME]" at bounding box center [446, 485] width 500 height 41
click at [1216, 481] on icon "button" at bounding box center [1221, 485] width 10 height 10
click at [1191, 511] on link "Edit" at bounding box center [1161, 516] width 117 height 37
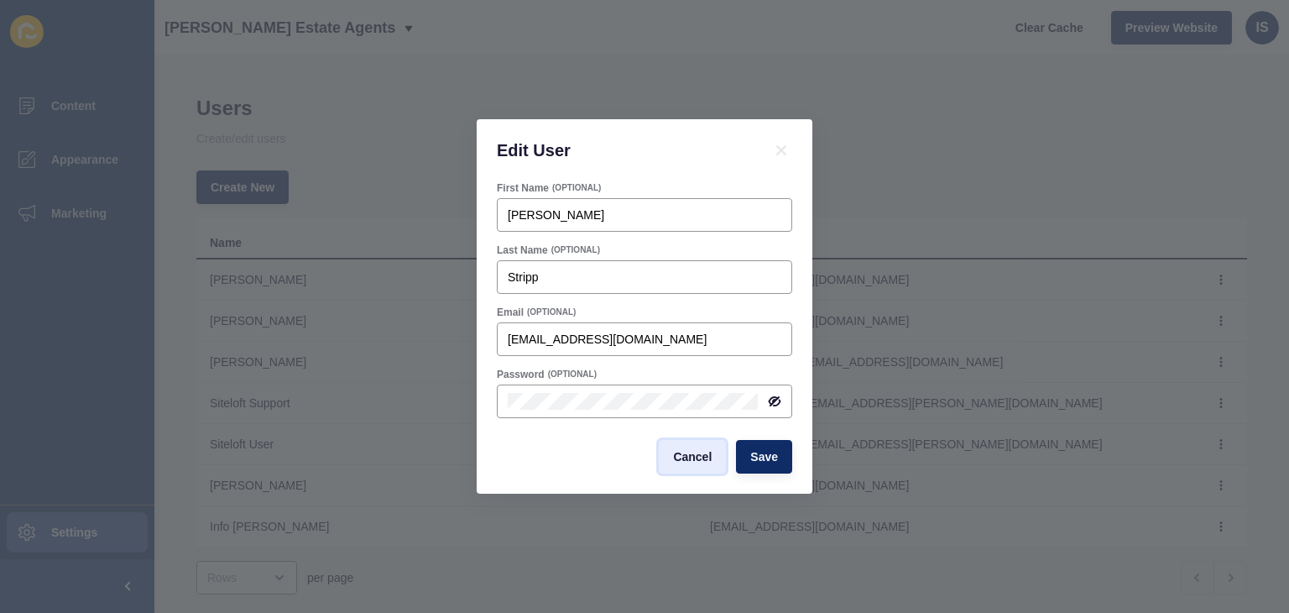
click at [704, 451] on span "Cancel" at bounding box center [692, 456] width 39 height 17
